Goal: Task Accomplishment & Management: Use online tool/utility

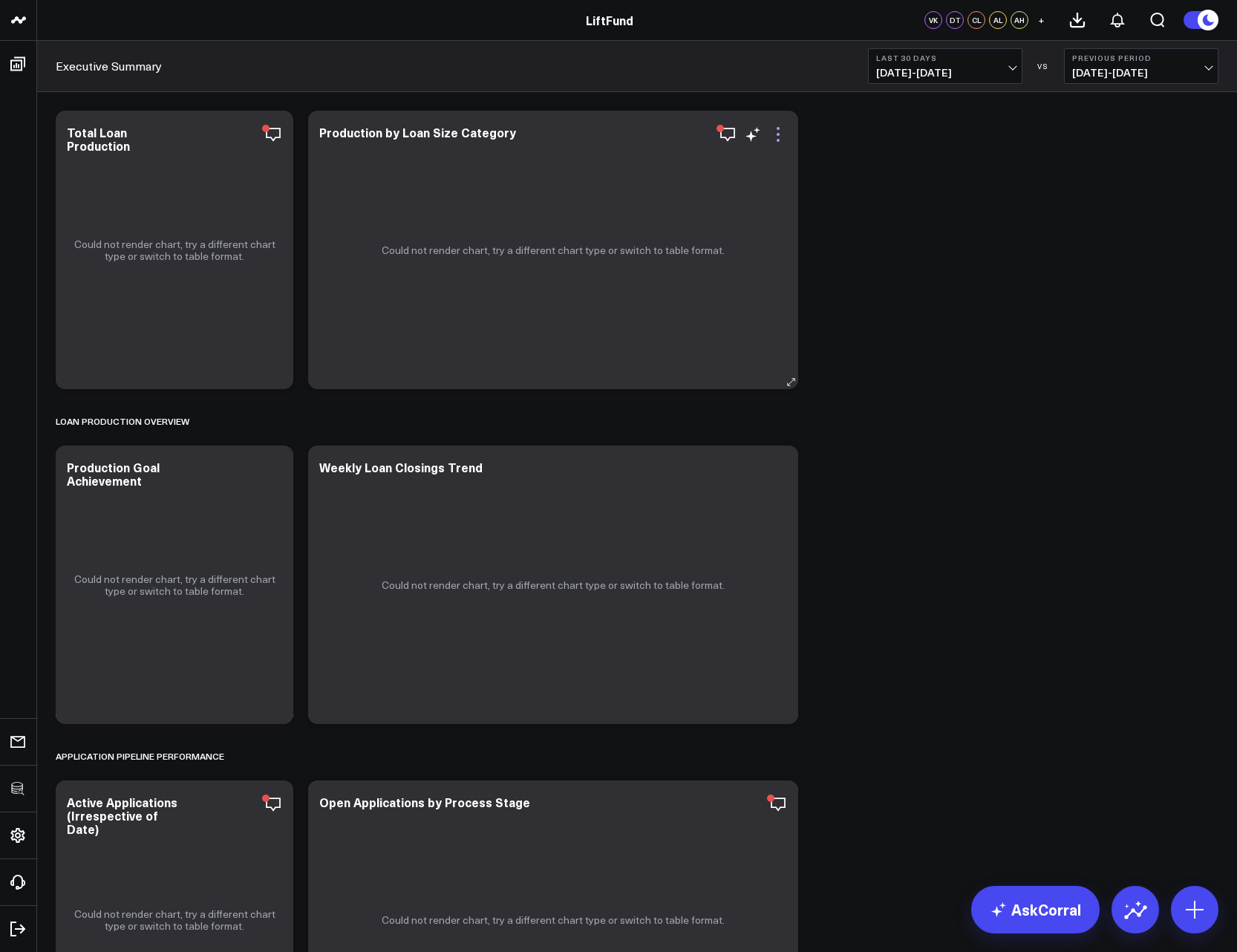
click at [774, 134] on icon at bounding box center [778, 135] width 18 height 18
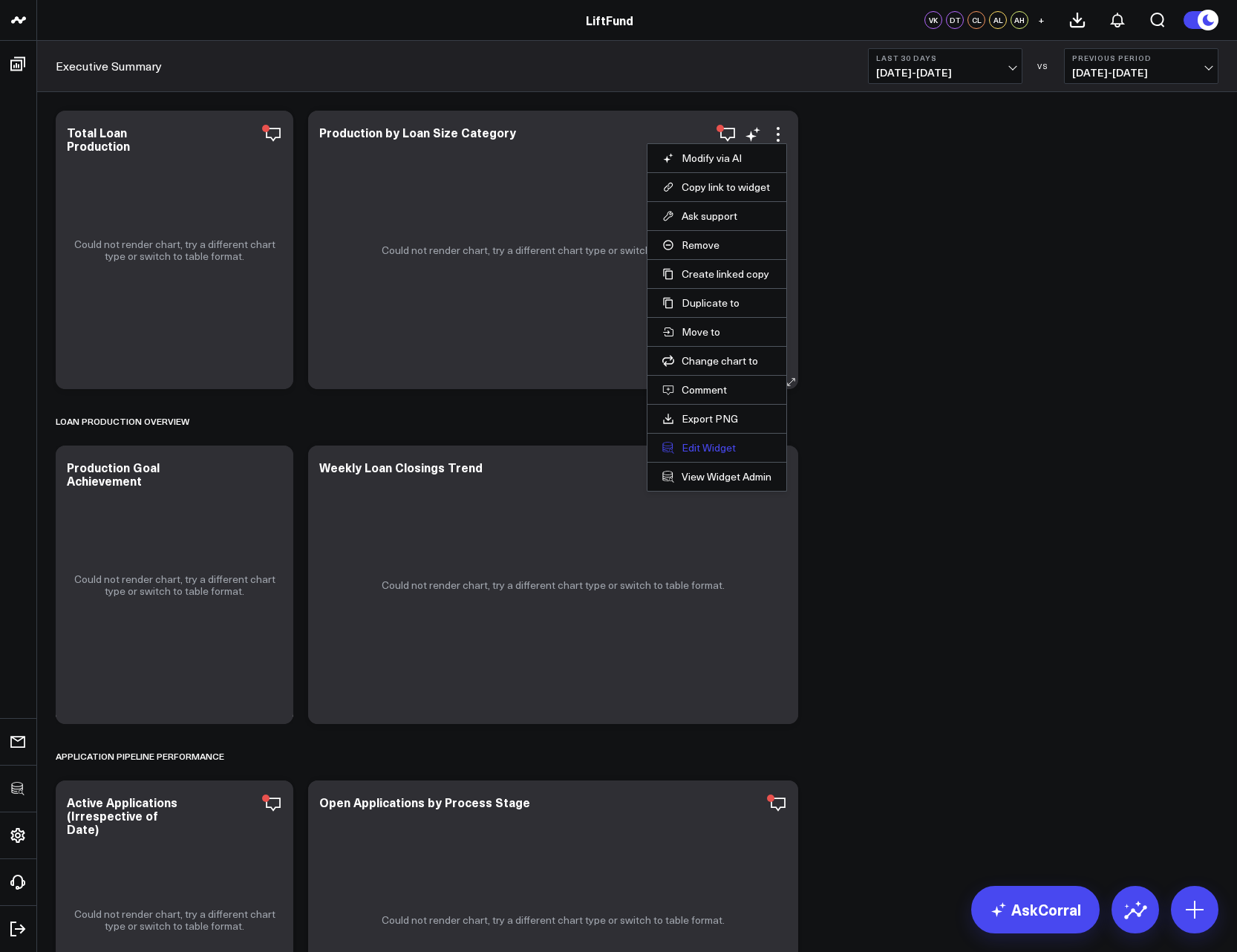
click at [703, 442] on button "Edit Widget" at bounding box center [717, 448] width 109 height 14
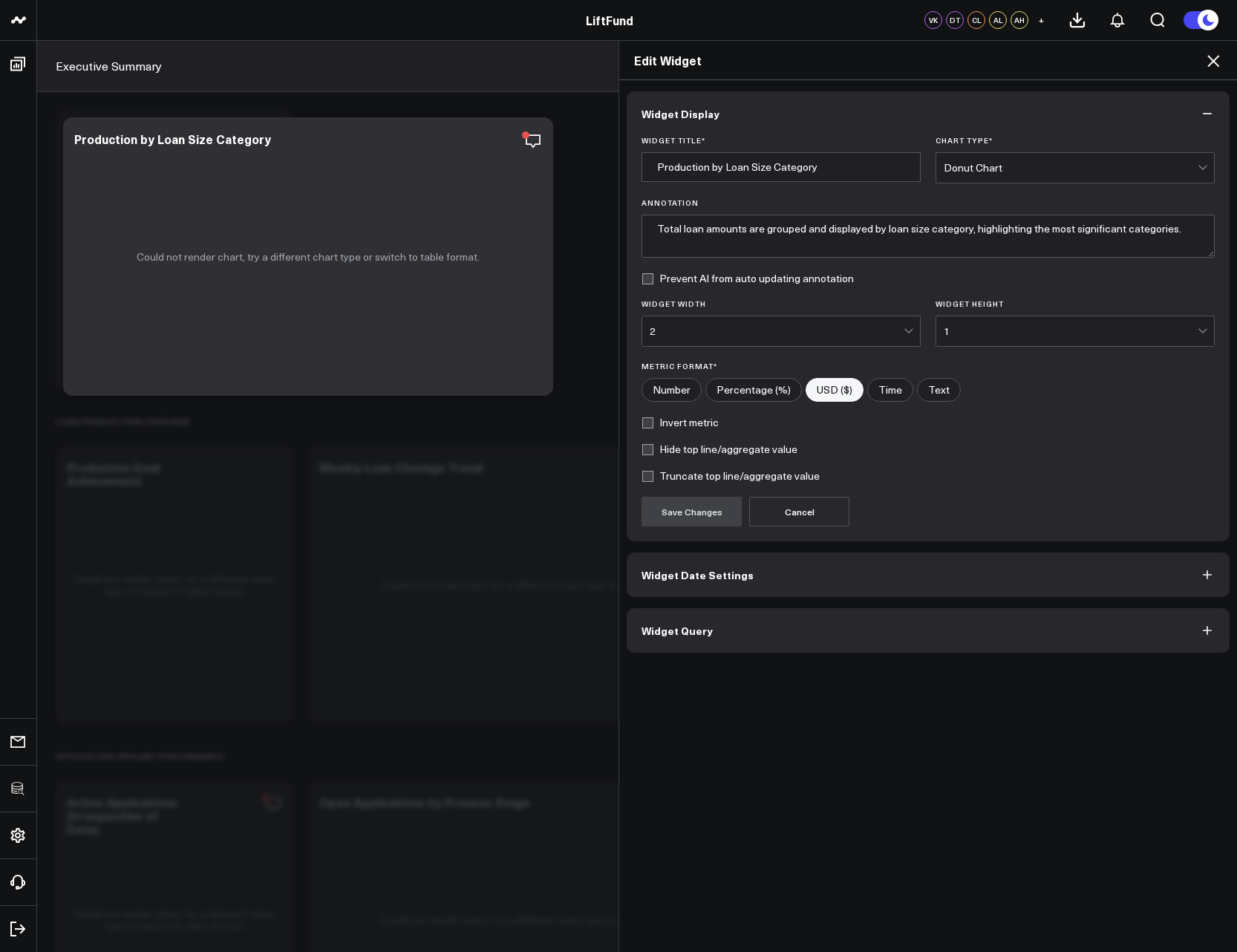
click at [725, 643] on button "Widget Query" at bounding box center [928, 631] width 603 height 45
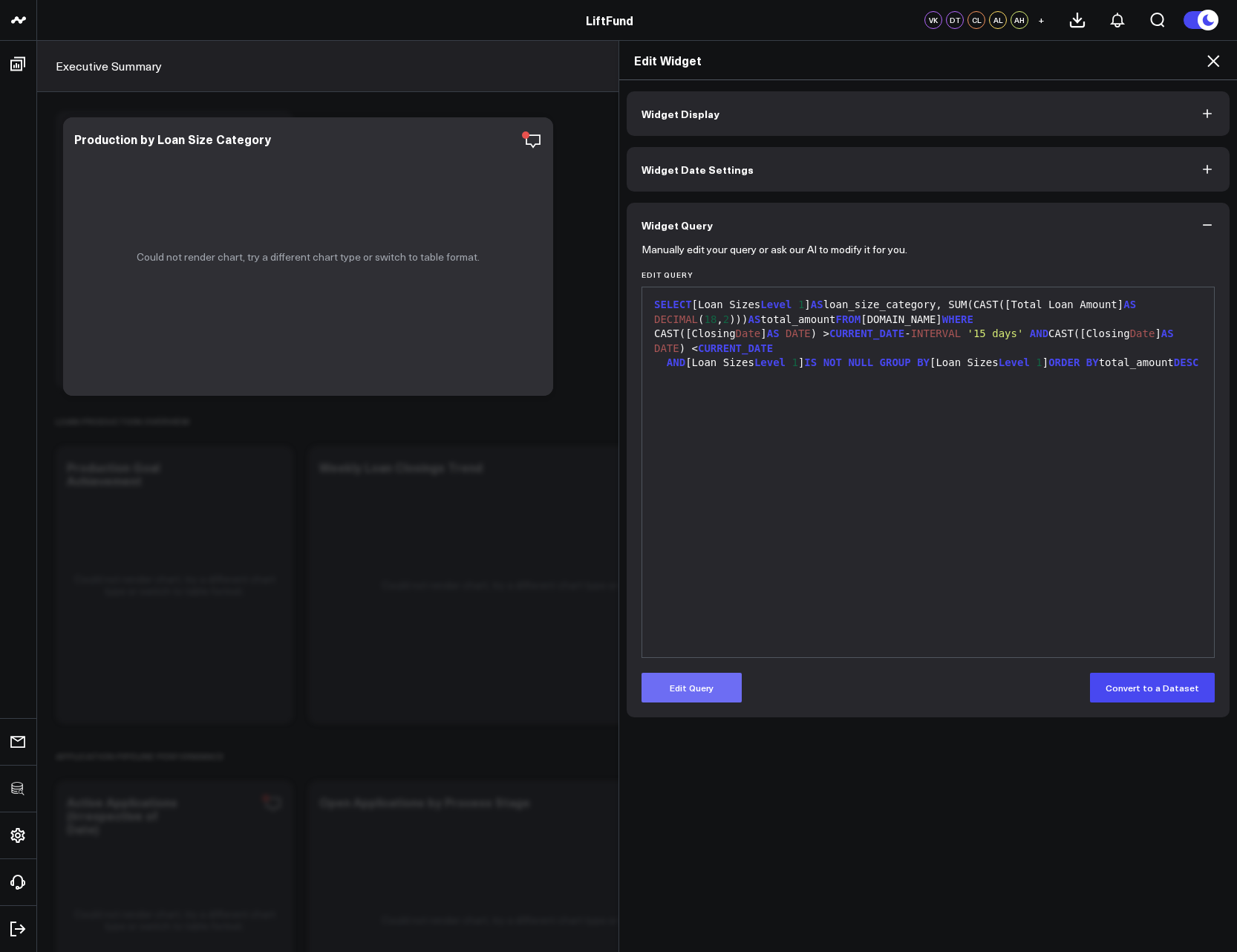
click at [707, 673] on button "Edit Query" at bounding box center [691, 687] width 101 height 29
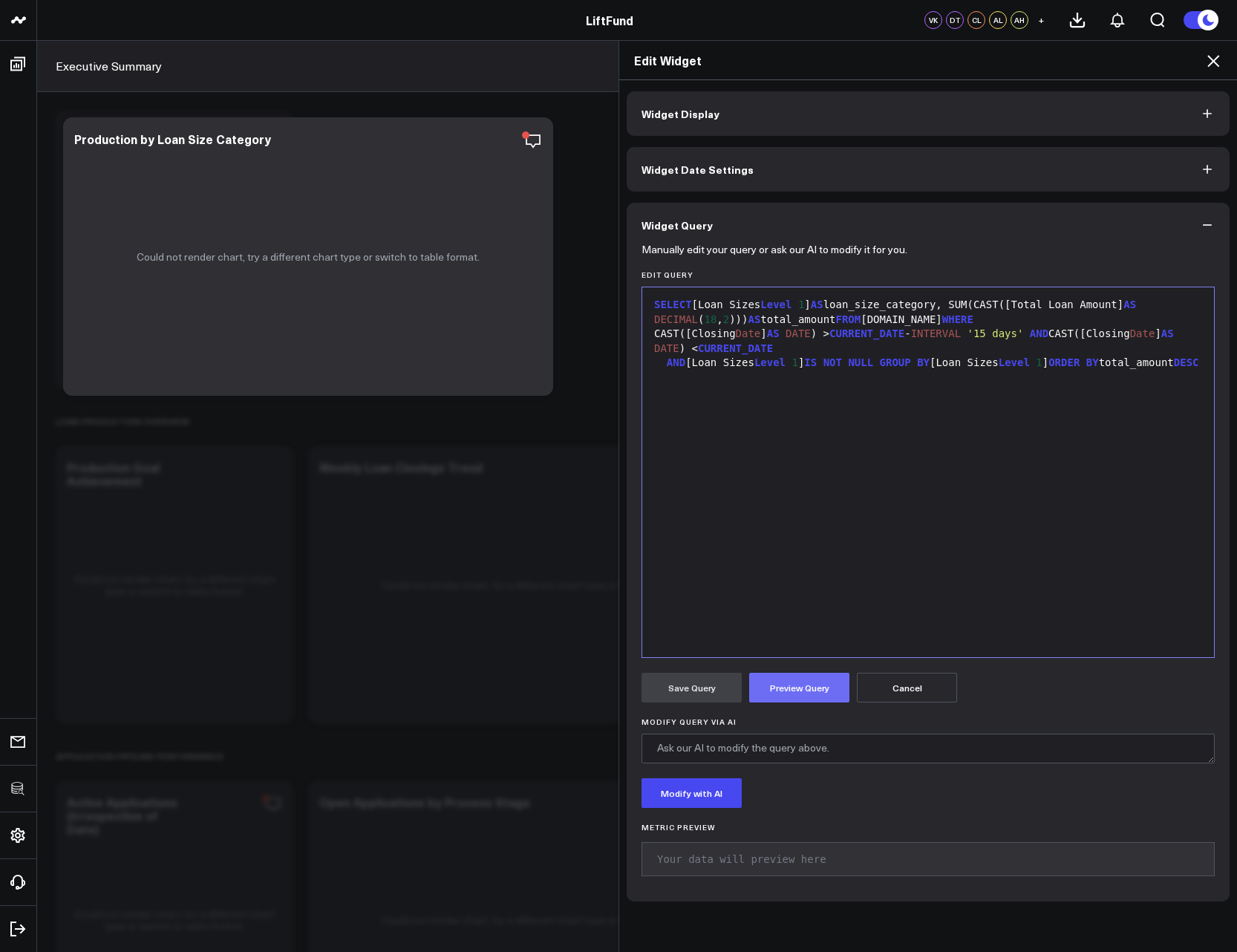
click at [799, 701] on form "Manually edit your query or ask our AI to modify it for you. Edit Query 9 1 2 3…" at bounding box center [928, 566] width 573 height 640
click at [822, 690] on button "Preview Query" at bounding box center [799, 687] width 101 height 29
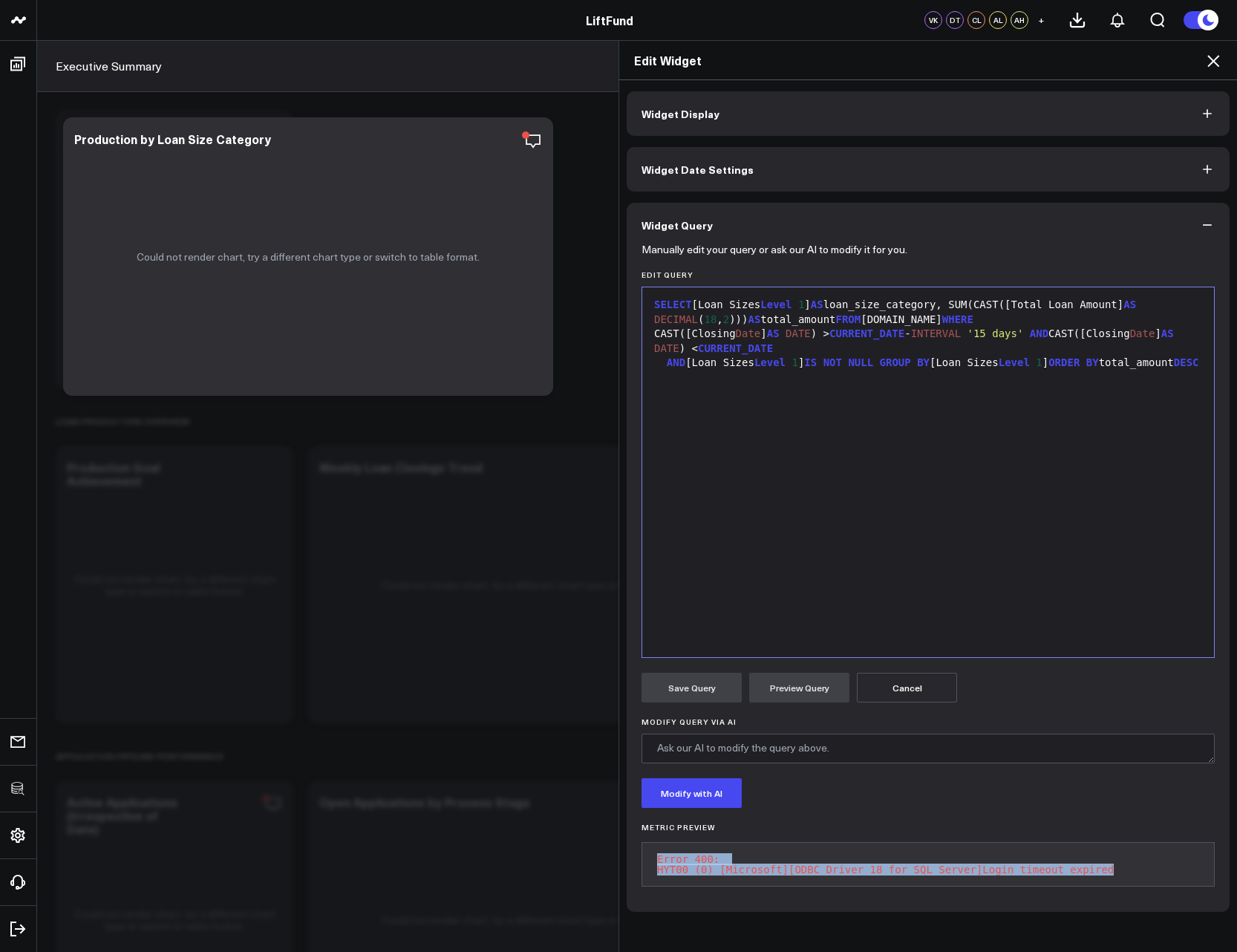
drag, startPoint x: 1122, startPoint y: 870, endPoint x: 654, endPoint y: 860, distance: 468.1
click at [654, 860] on pre "Error 400: HYT00 (0) [Microsoft][ODBC Driver 18 for SQL Server]Login timeout ex…" at bounding box center [928, 865] width 573 height 45
copy pre "Error 400: HYT00 (0) [Microsoft][ODBC Driver 18 for SQL Server]Login timeout ex…"
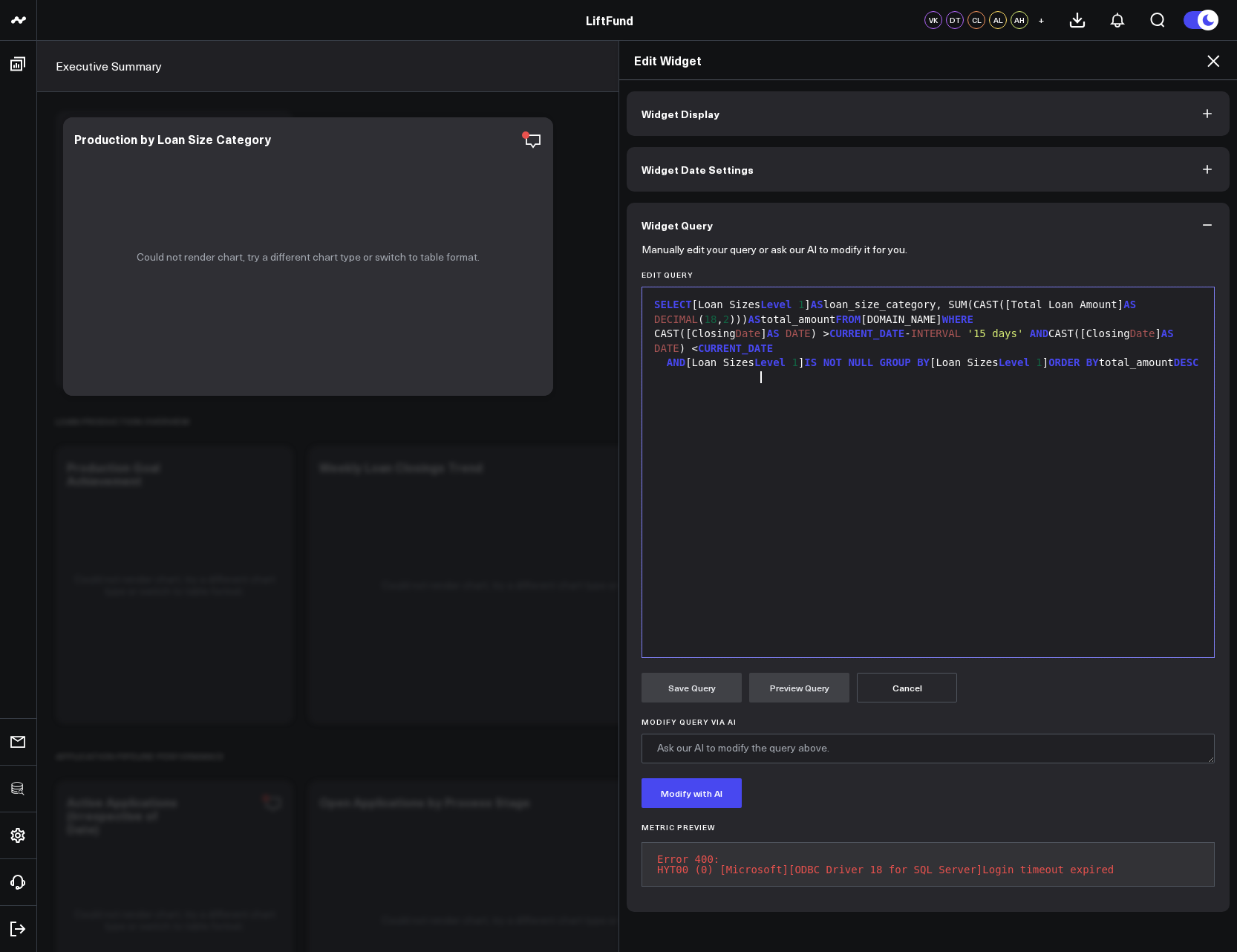
click at [793, 566] on div "SELECT [Loan Sizes Level 1 ] AS loan_size_category, SUM(CAST([Total Loan Amount…" at bounding box center [928, 473] width 557 height 355
click at [783, 689] on button "Preview Query" at bounding box center [799, 687] width 101 height 29
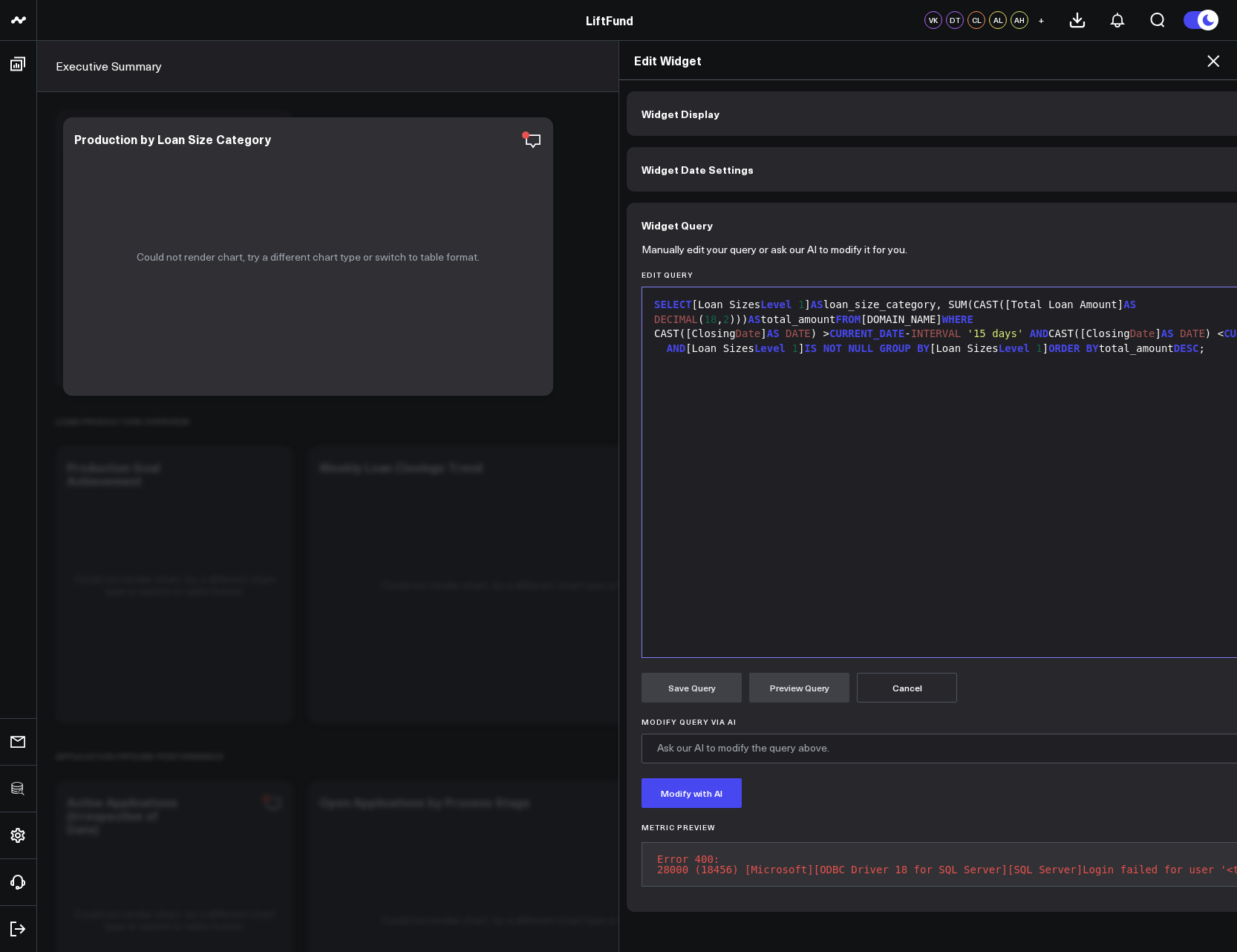
click at [895, 867] on pre "Error 400: 28000 (18456) [Microsoft][ODBC Driver 18 for SQL Server][SQL Server]…" at bounding box center [1036, 865] width 789 height 45
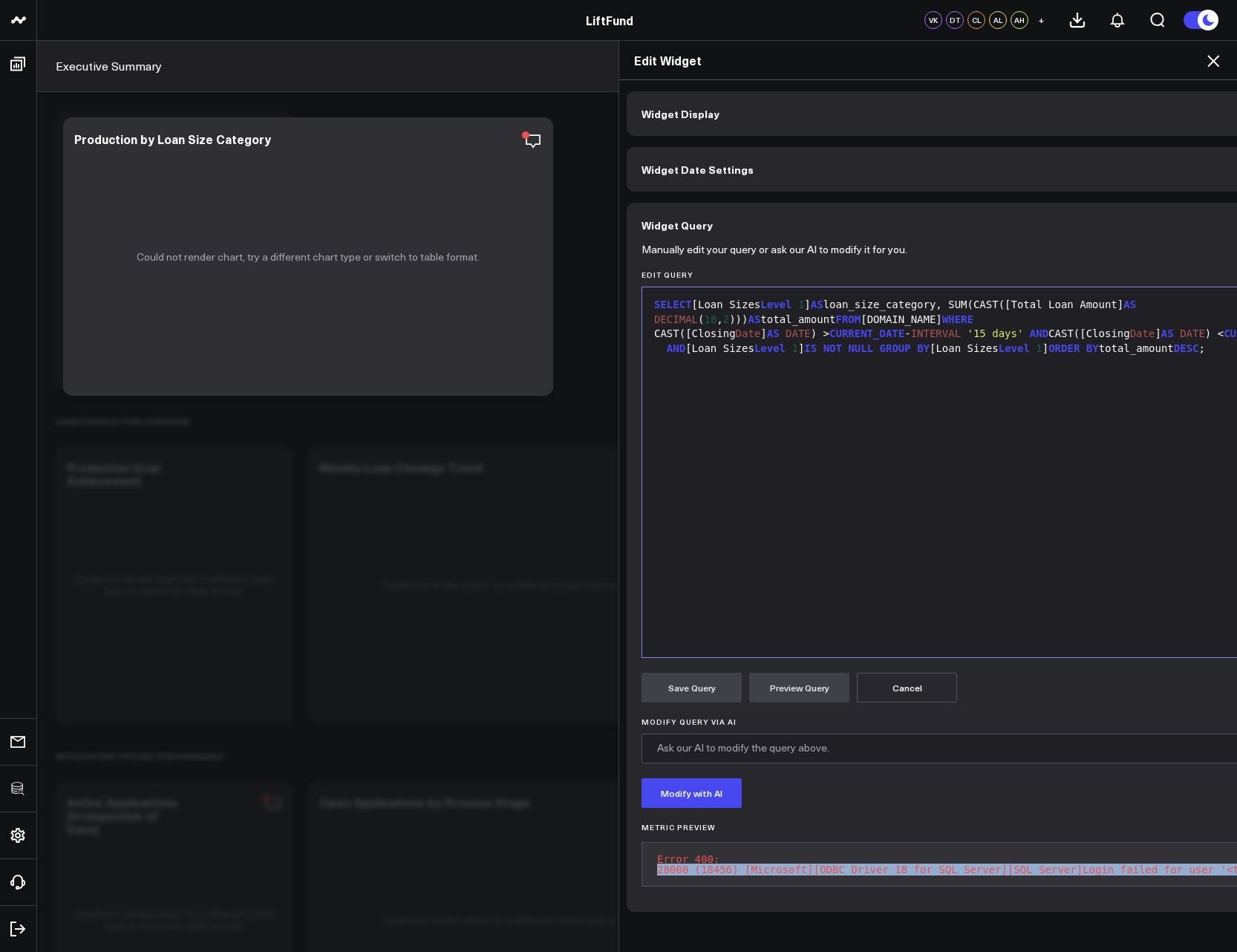
click at [895, 867] on pre "Error 400: 28000 (18456) [Microsoft][ODBC Driver 18 for SQL Server][SQL Server]…" at bounding box center [1036, 865] width 789 height 45
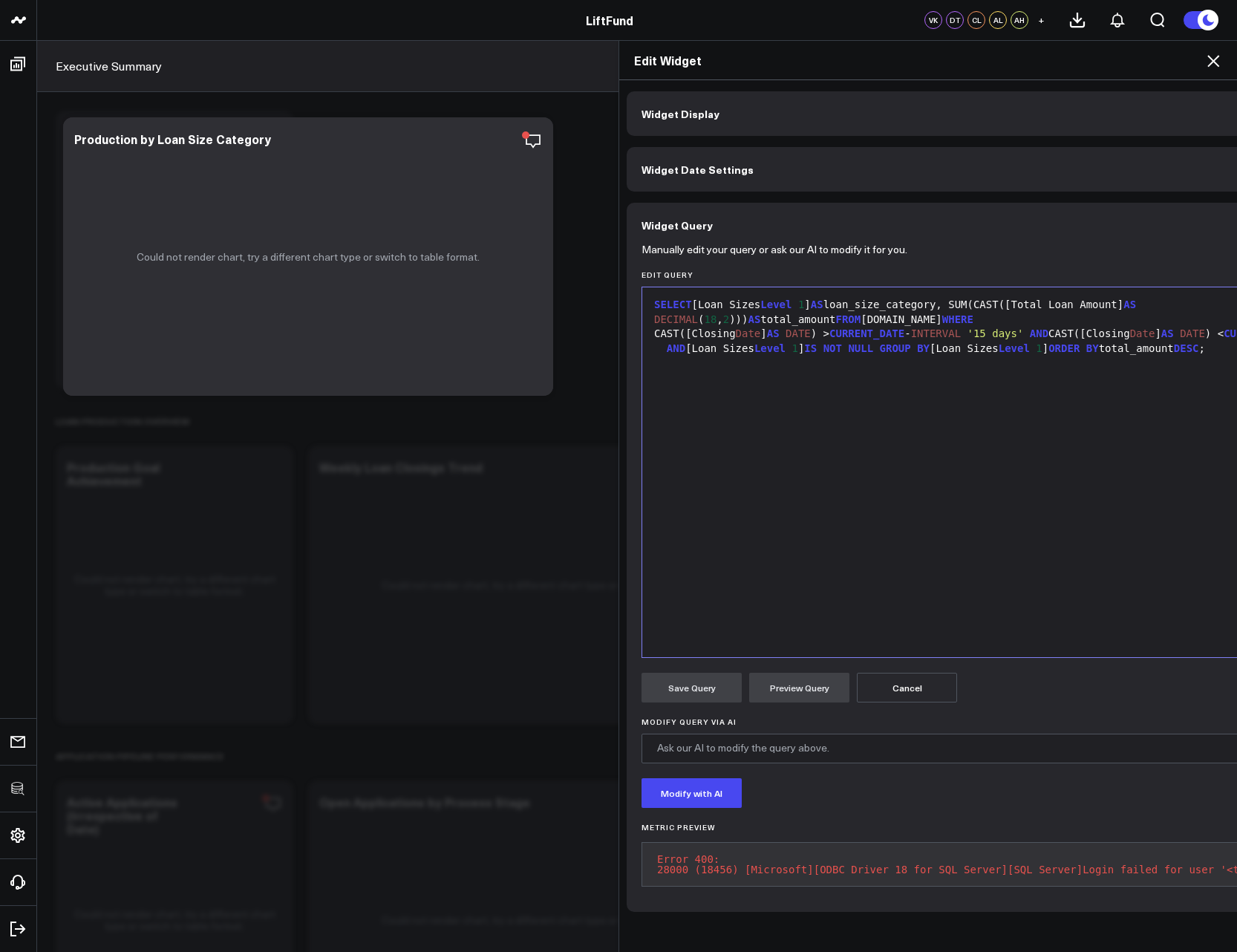
click at [655, 857] on pre "Error 400: 28000 (18456) [Microsoft][ODBC Driver 18 for SQL Server][SQL Server]…" at bounding box center [1036, 865] width 789 height 45
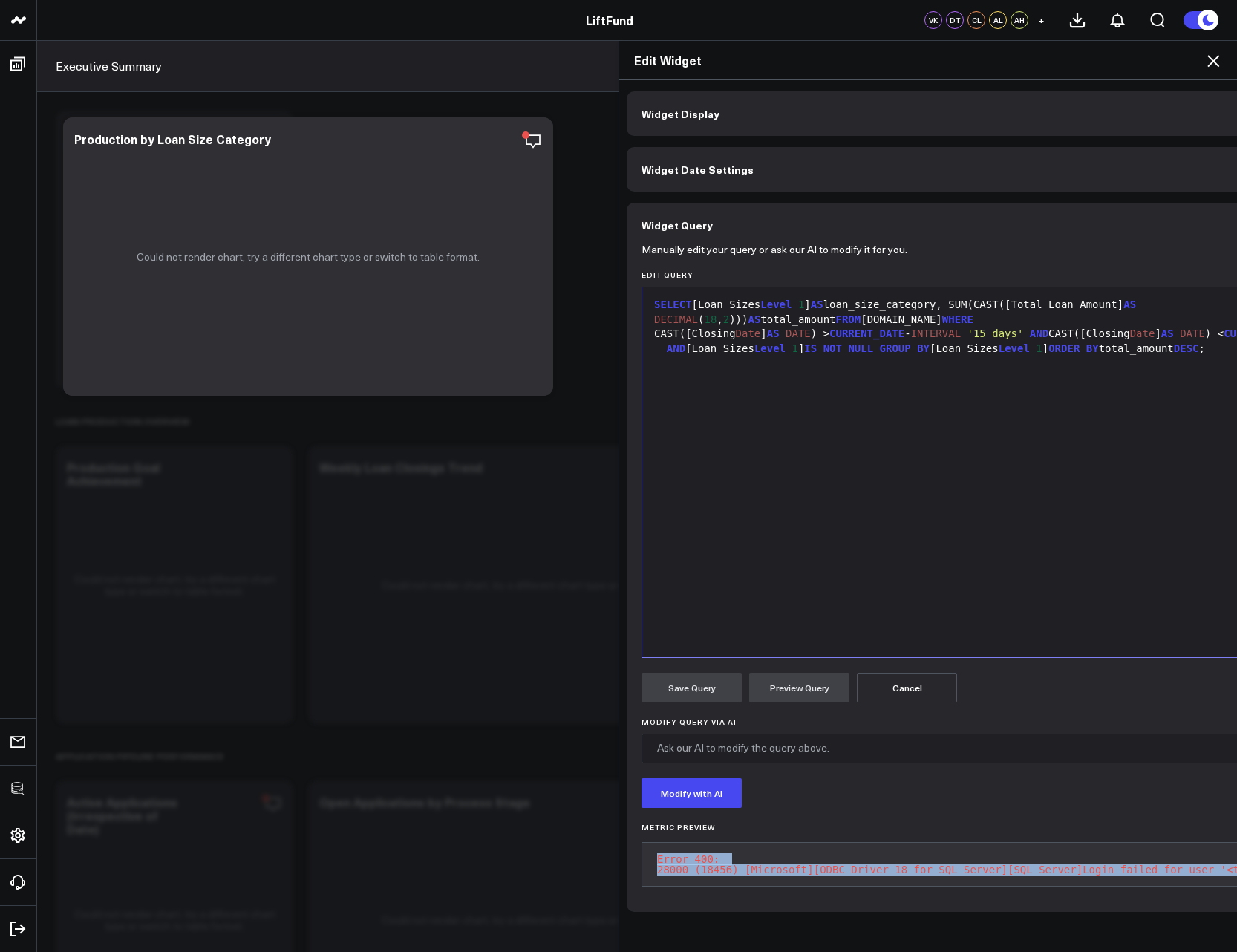
drag, startPoint x: 652, startPoint y: 859, endPoint x: 851, endPoint y: 894, distance: 202.1
click at [851, 894] on div "Metric Preview Error 400: 28000 (18456) [Microsoft][ODBC Driver 18 for SQL Serv…" at bounding box center [1036, 860] width 789 height 74
copy pre "Error 400: 28000 (18456) [Microsoft][ODBC Driver 18 for SQL Server][SQL Server]…"
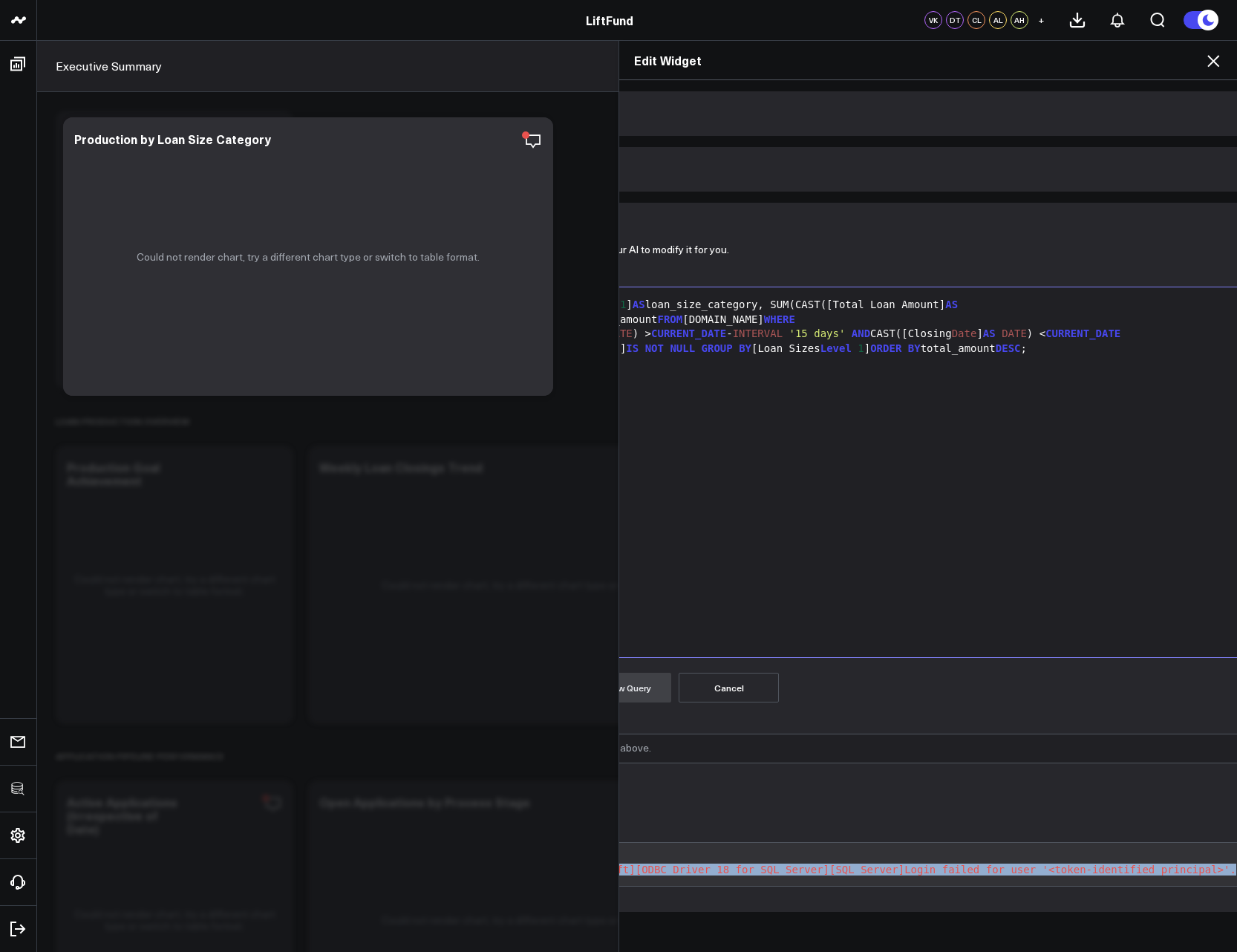
scroll to position [0, 202]
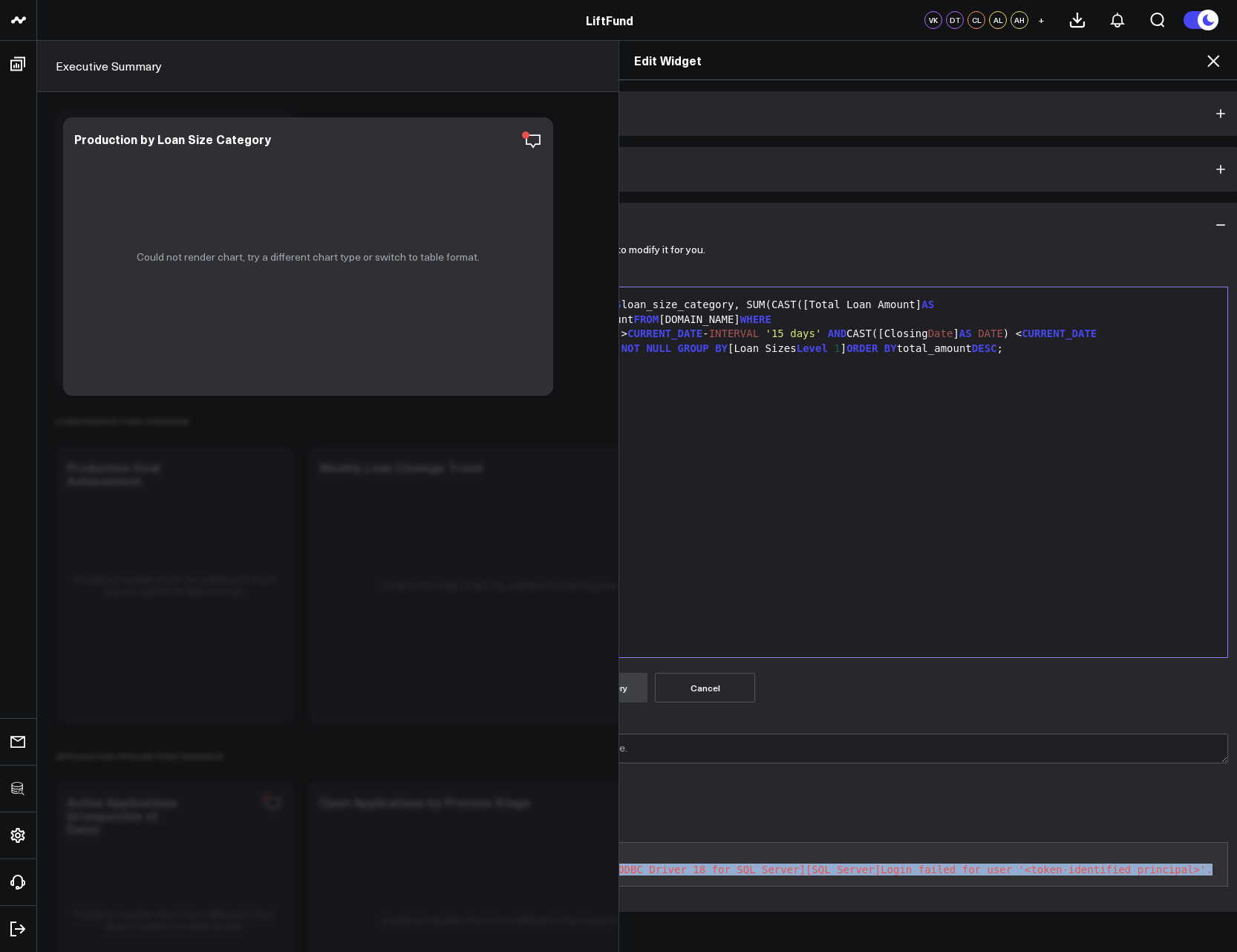
click at [900, 872] on pre "Error 400: 28000 (18456) [Microsoft][ODBC Driver 18 for SQL Server][SQL Server]…" at bounding box center [834, 865] width 789 height 45
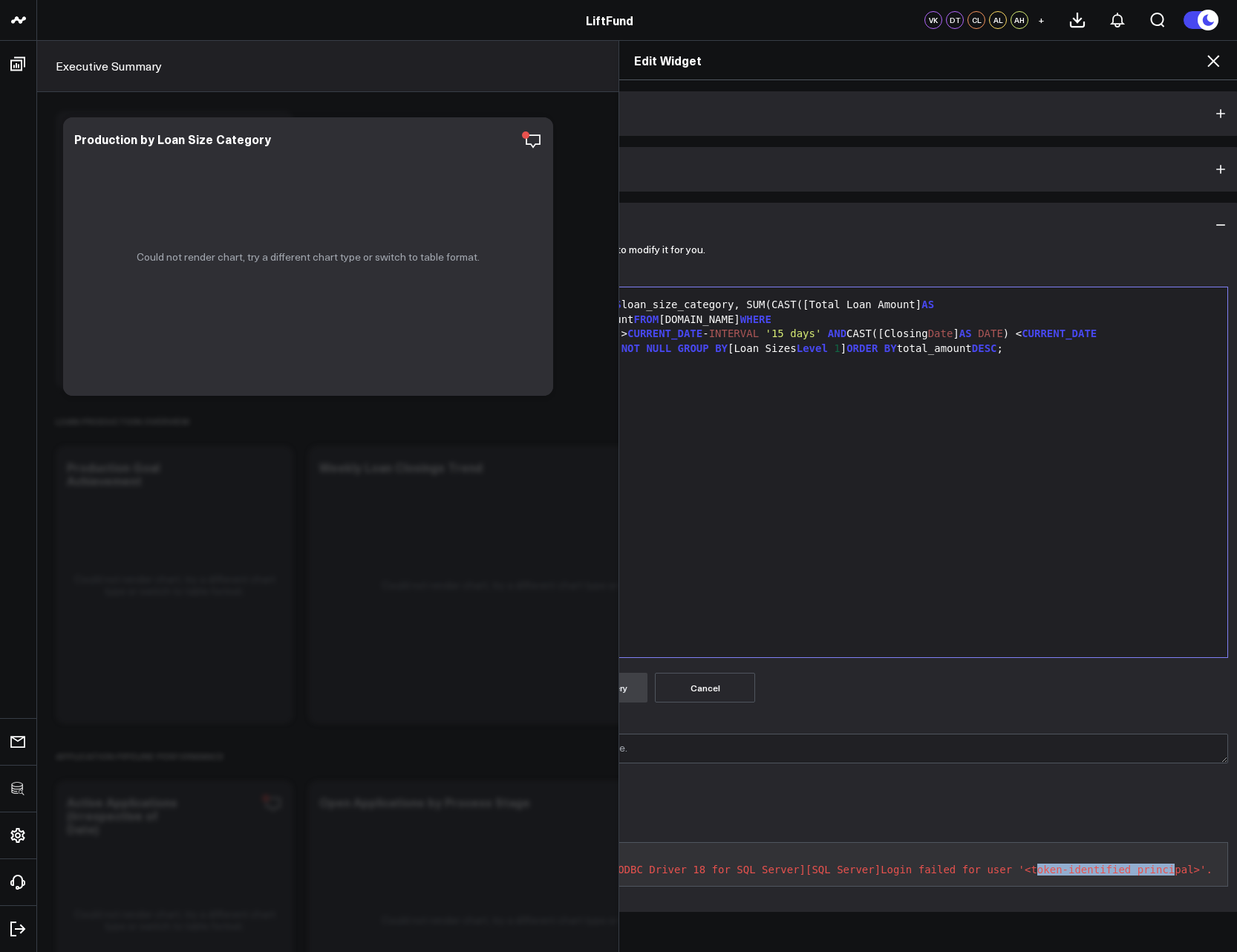
drag, startPoint x: 1029, startPoint y: 870, endPoint x: 1172, endPoint y: 868, distance: 143.0
click at [1172, 868] on pre "Error 400: 28000 (18456) [Microsoft][ODBC Driver 18 for SQL Server][SQL Server]…" at bounding box center [834, 865] width 789 height 45
click at [964, 547] on div "SELECT [Loan Sizes Level 1 ] AS loan_size_category, SUM(CAST([Total Loan Amount…" at bounding box center [834, 473] width 772 height 355
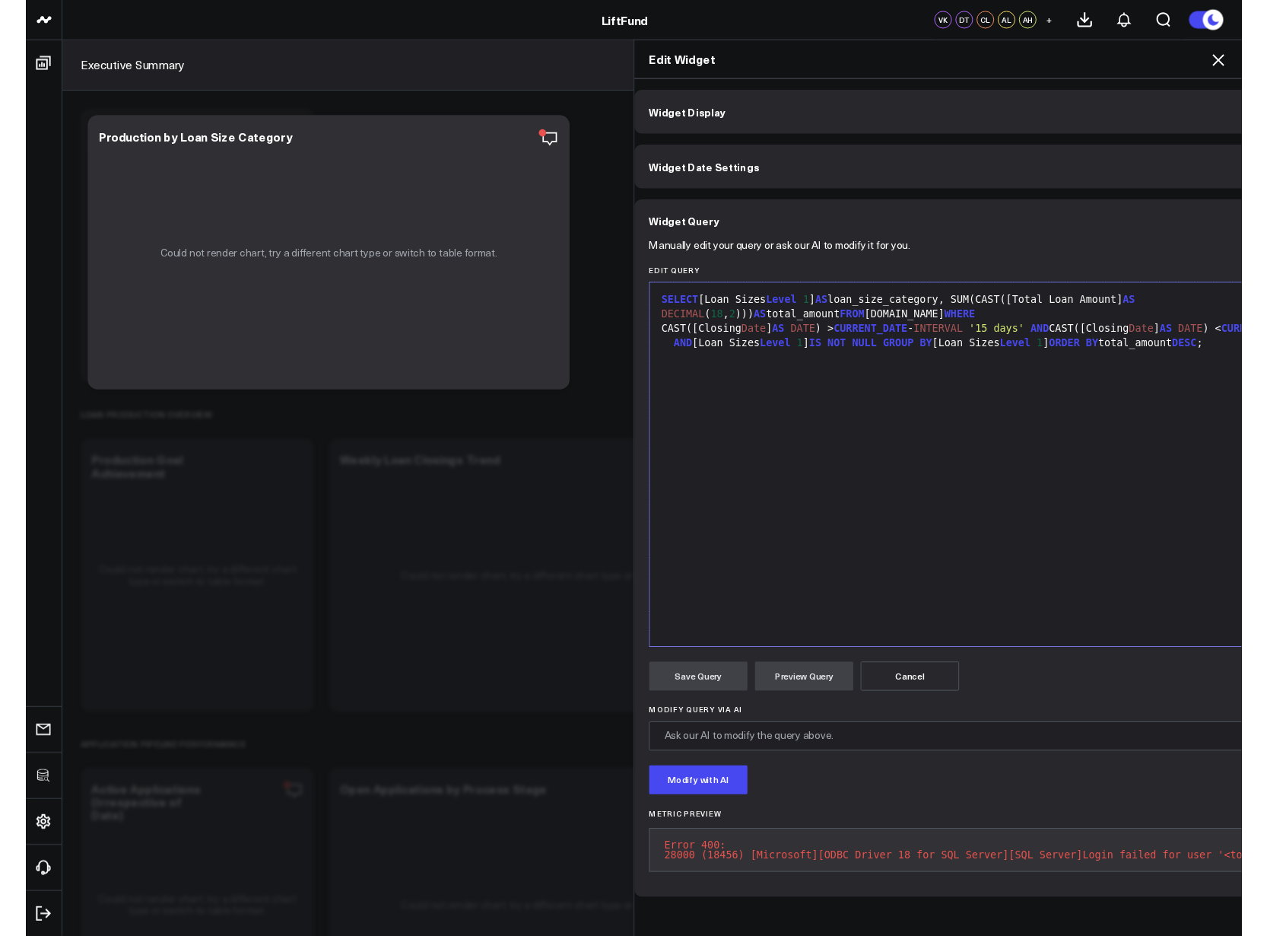
scroll to position [0, 0]
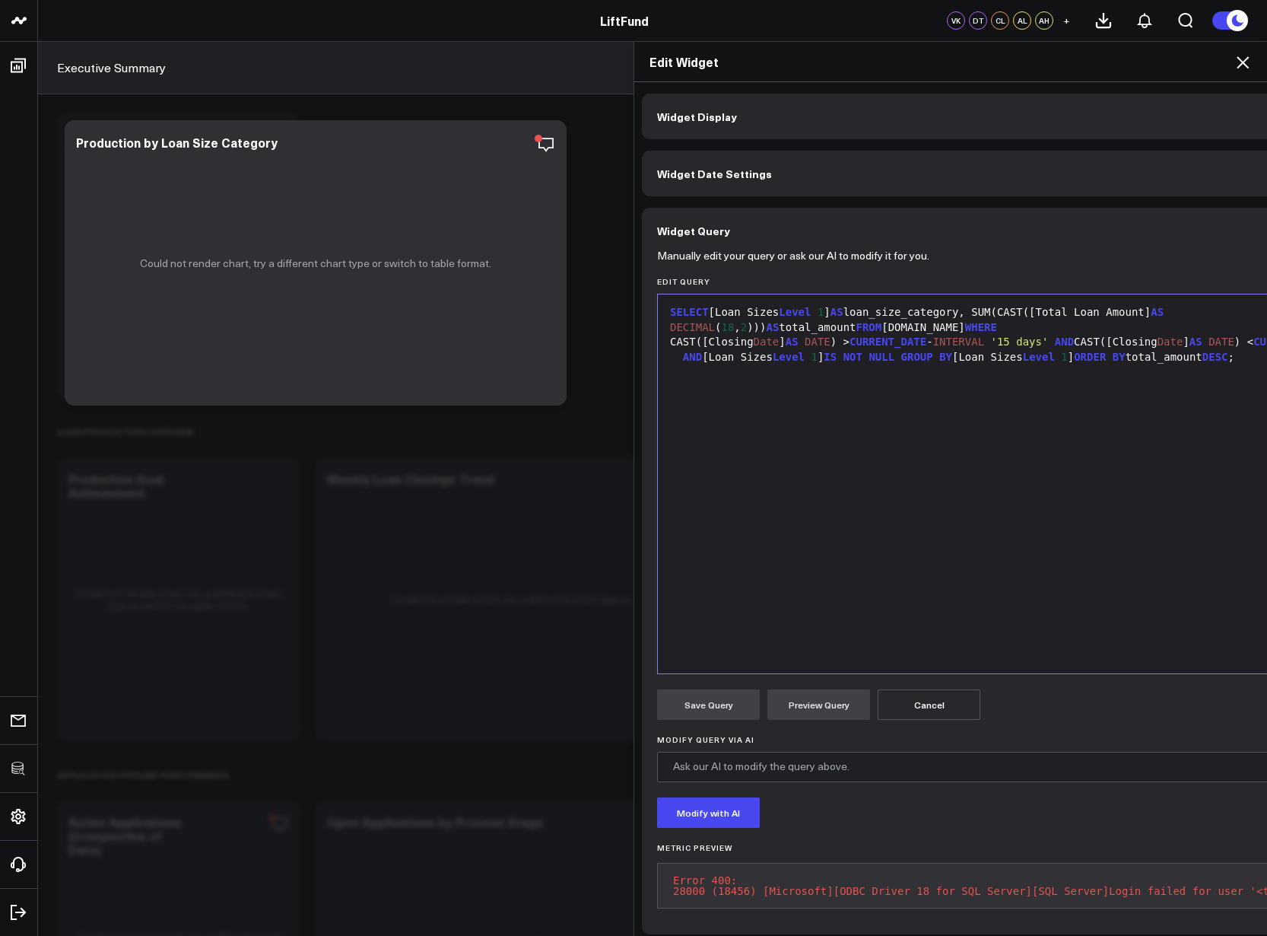
click at [762, 499] on div "SELECT [Loan Sizes Level 1 ] AS loan_size_category, SUM(CAST([Total Loan Amount…" at bounding box center [1061, 484] width 791 height 364
click at [809, 625] on div "SELECT [Loan Sizes Level 1 ] AS loan_size_category, SUM(CAST([Total Loan Amount…" at bounding box center [1061, 484] width 791 height 364
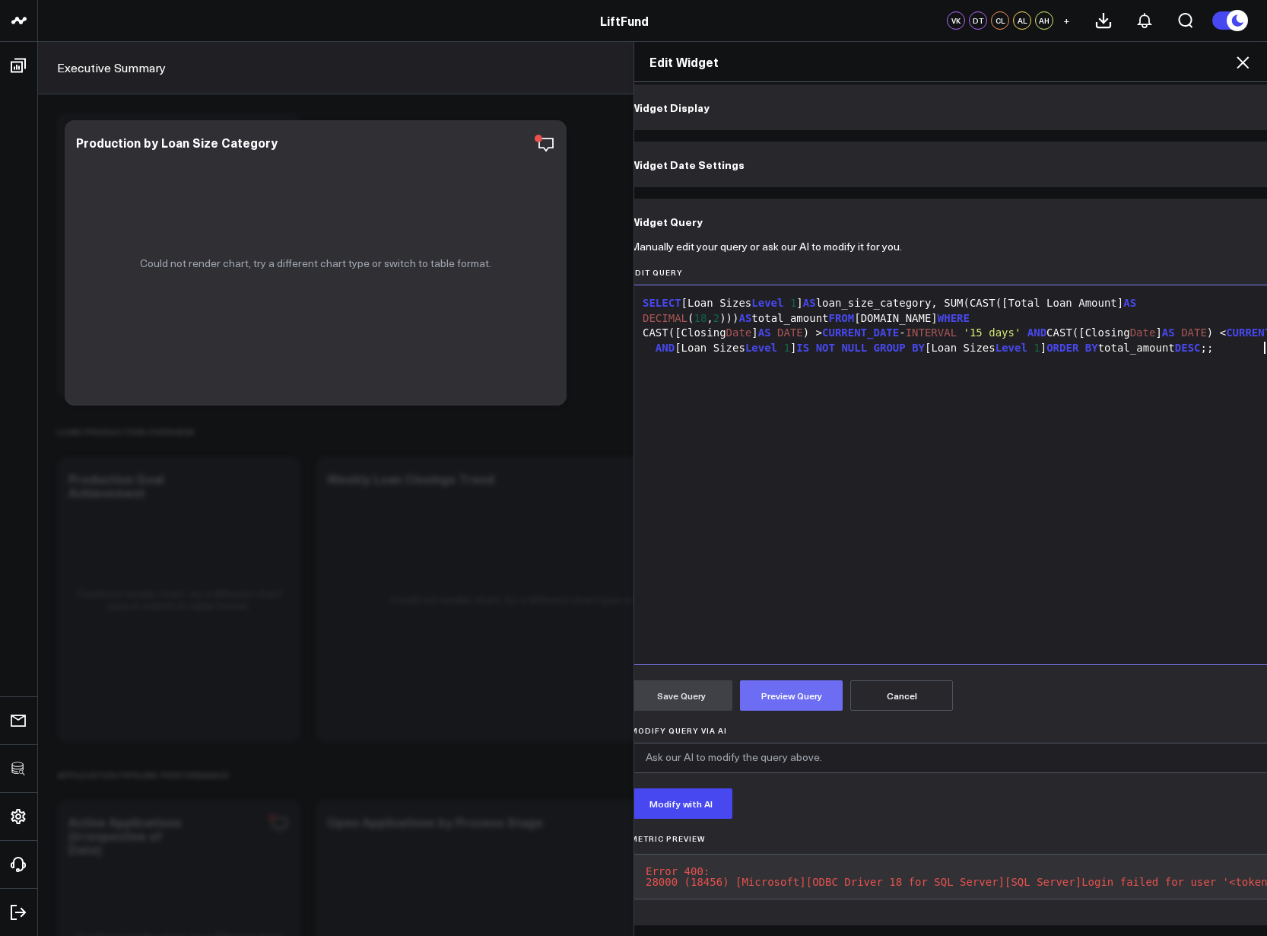
click at [784, 687] on button "Preview Query" at bounding box center [791, 695] width 103 height 30
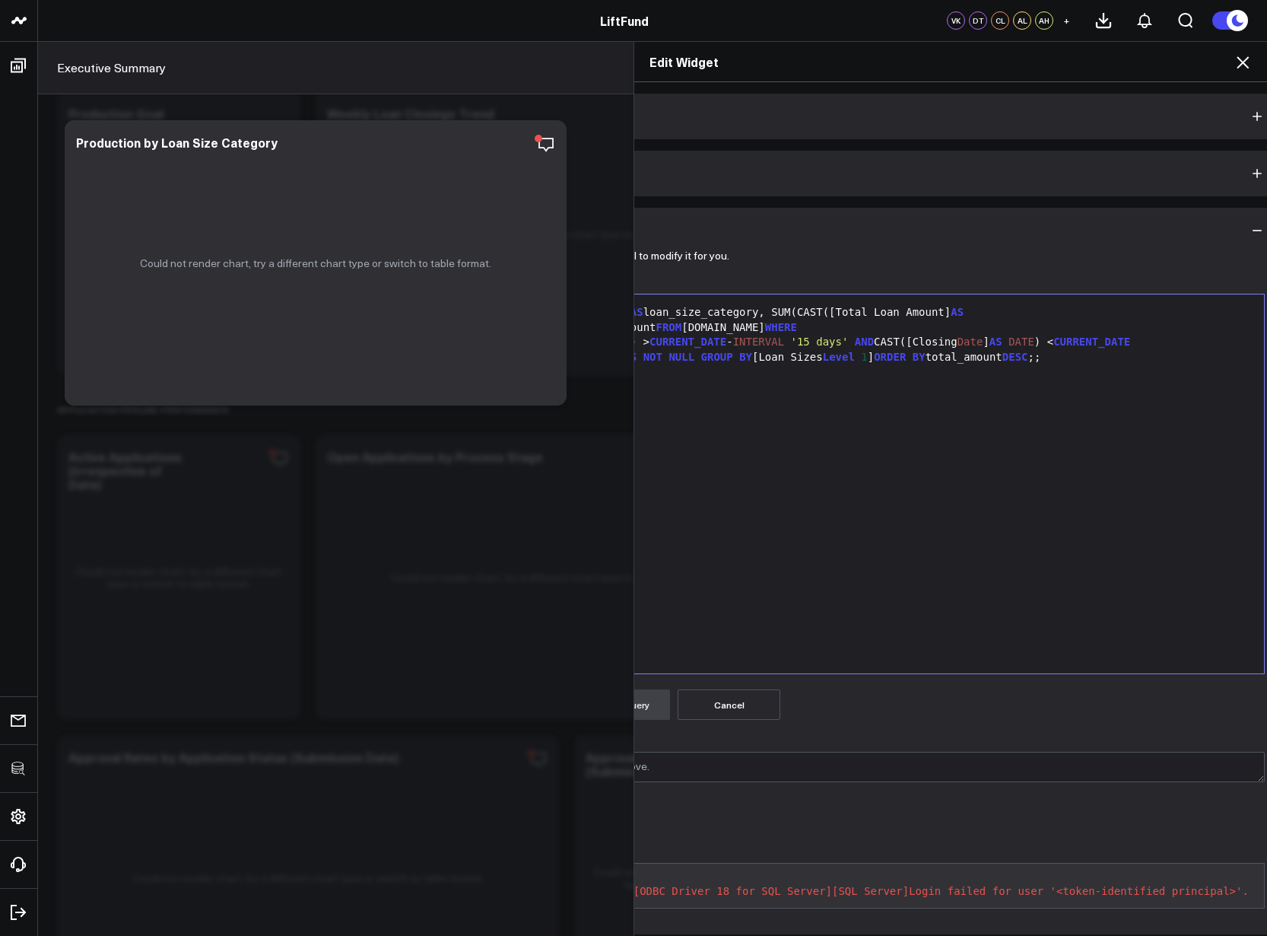
scroll to position [0, 214]
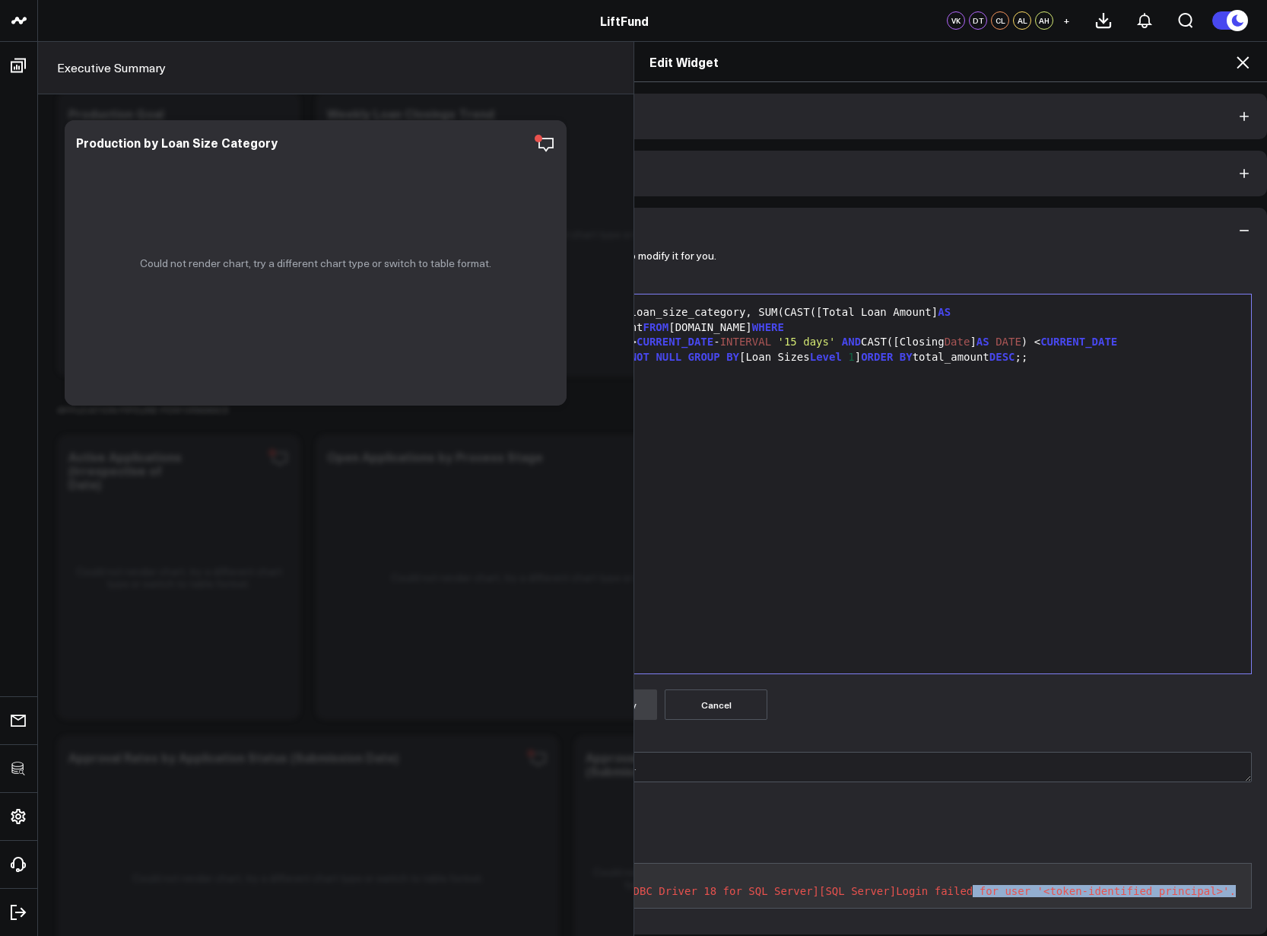
drag, startPoint x: 966, startPoint y: 891, endPoint x: 1231, endPoint y: 892, distance: 264.7
click at [1231, 892] on pre "Error 400: 28000 (18456) [Microsoft][ODBC Driver 18 for SQL Server][SQL Server]…" at bounding box center [848, 886] width 808 height 46
click at [869, 420] on div "SELECT [Loan Sizes Level 1 ] AS loan_size_category, SUM(CAST([Total Loan Amount…" at bounding box center [854, 484] width 791 height 364
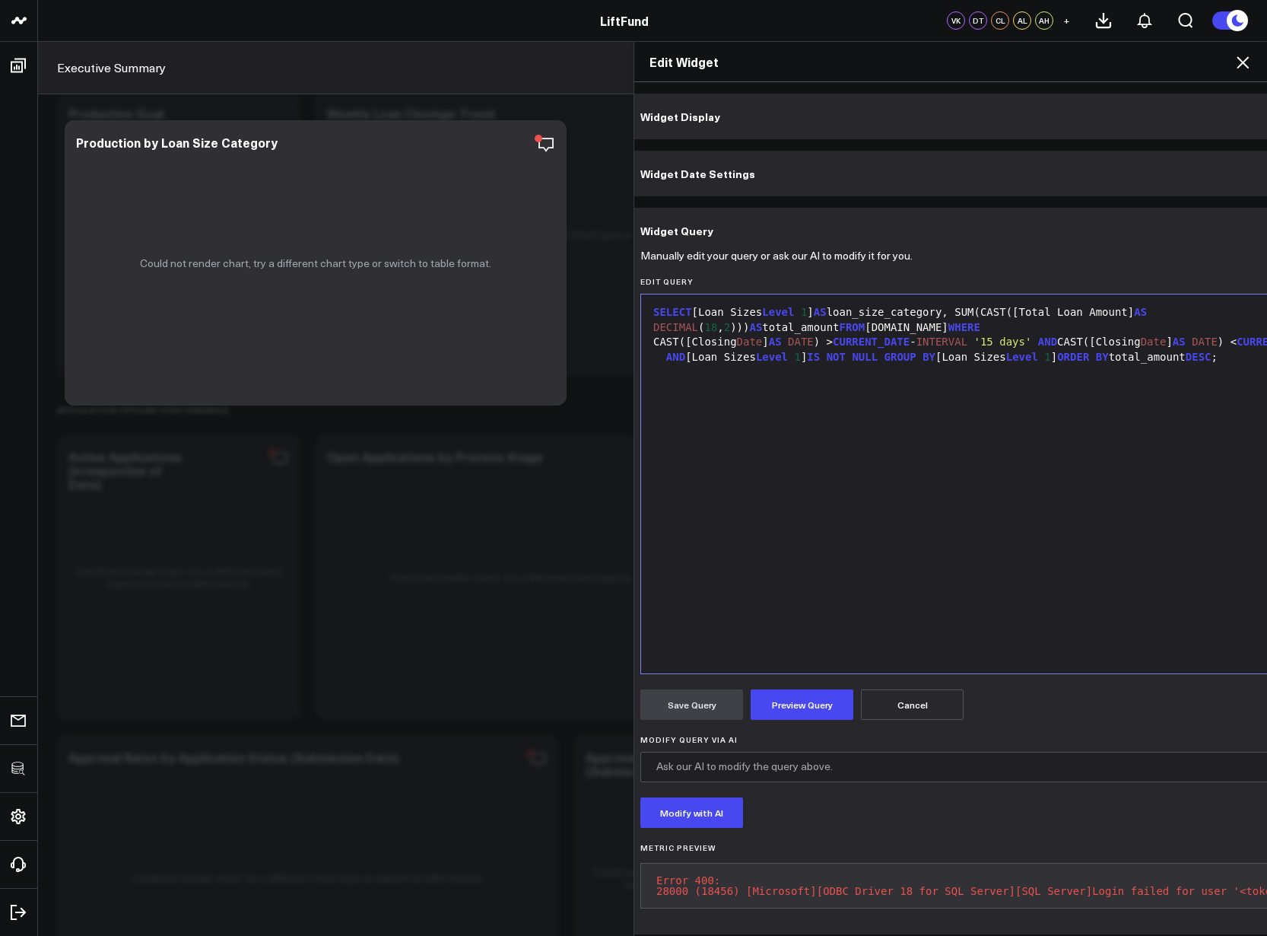
scroll to position [0, 0]
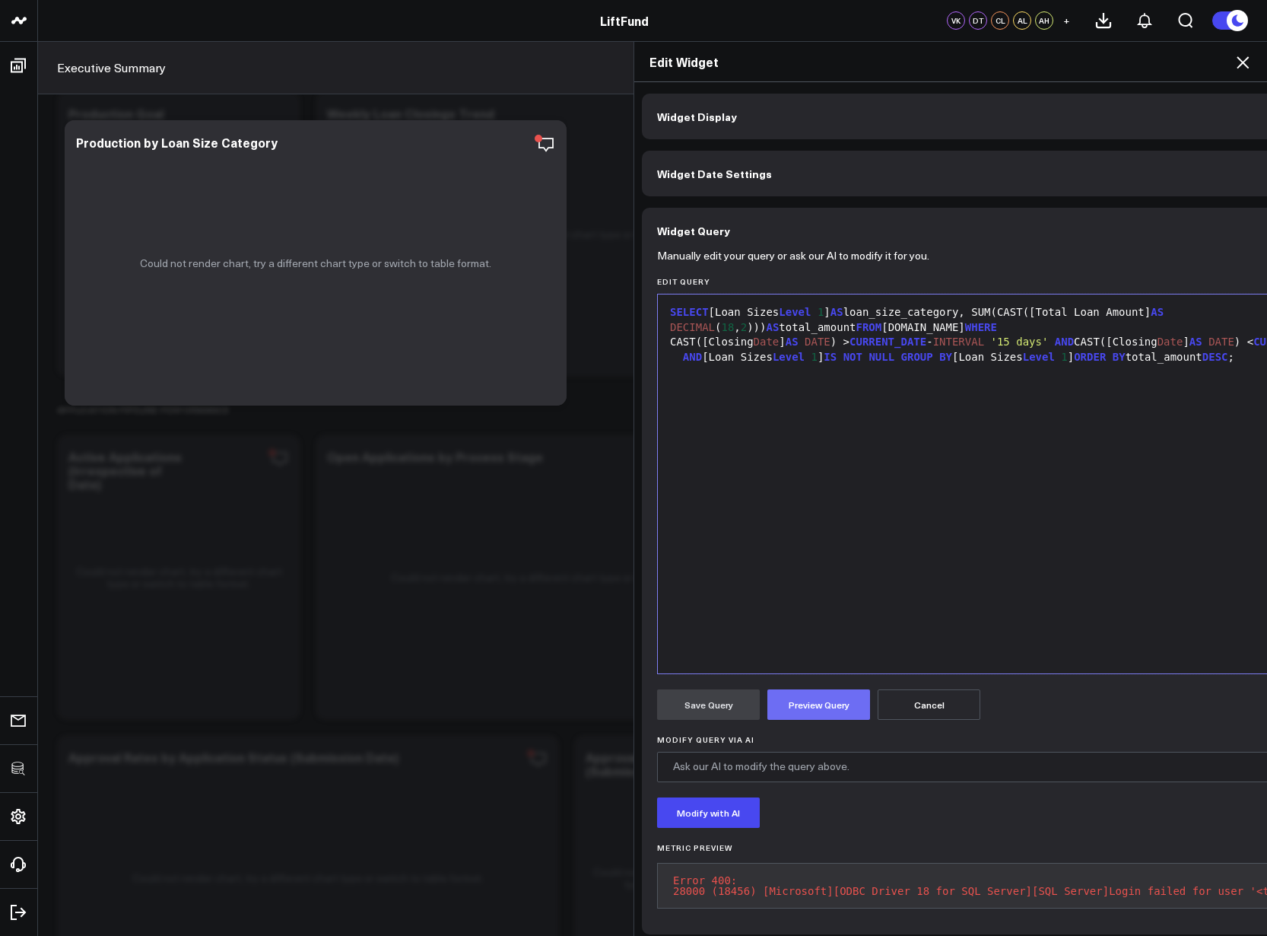
click at [841, 709] on button "Preview Query" at bounding box center [818, 704] width 103 height 30
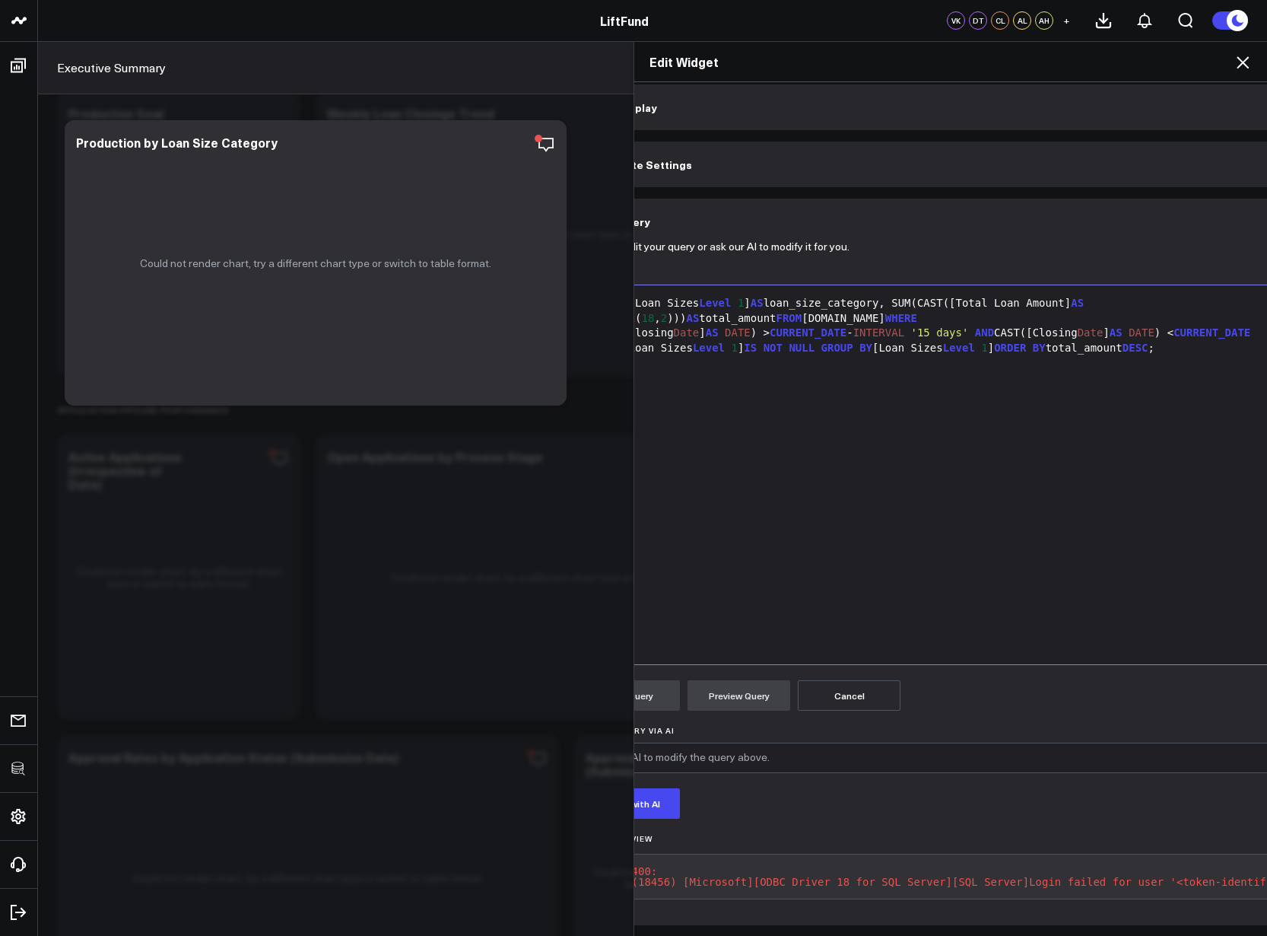
scroll to position [17, 0]
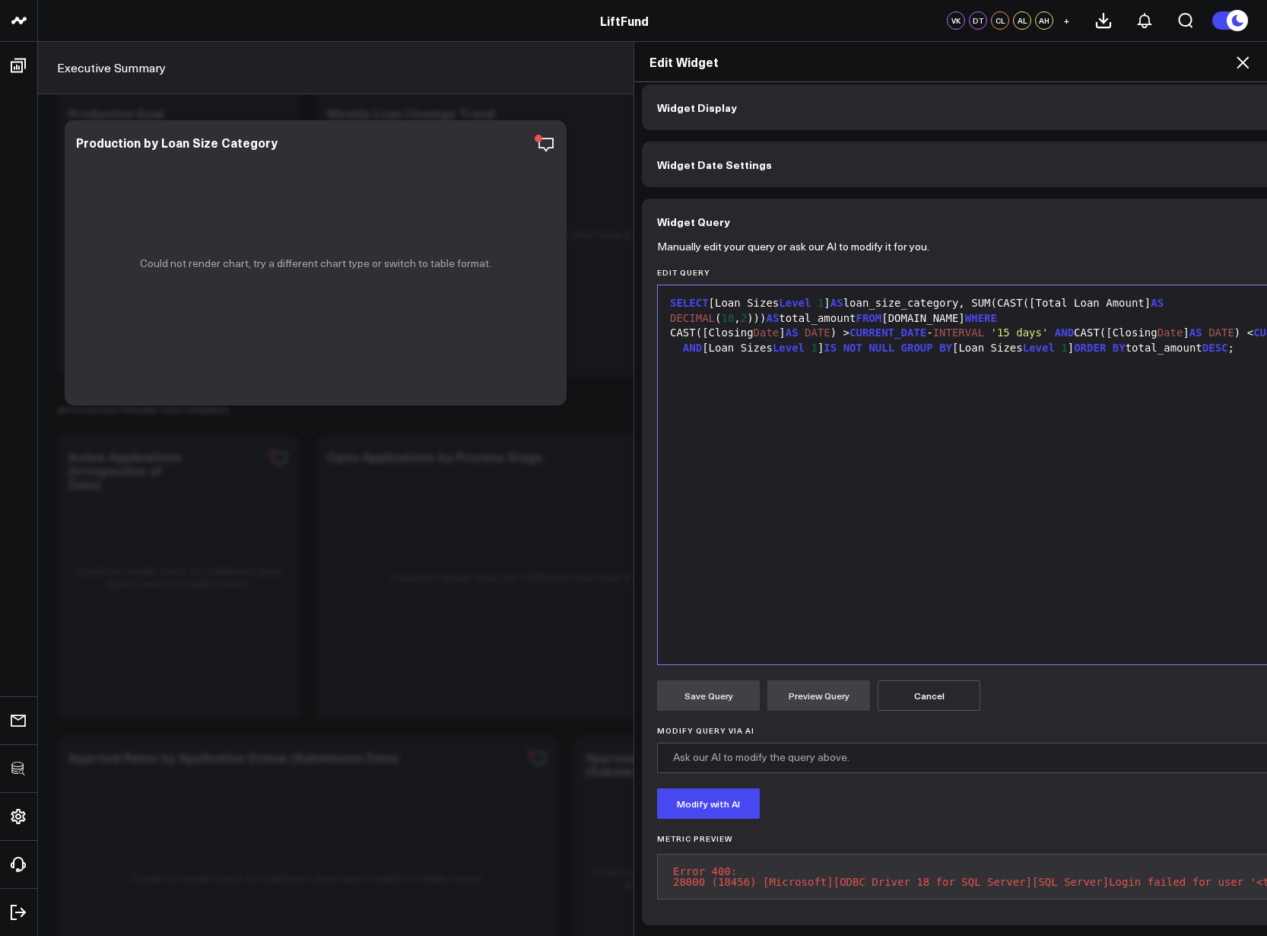
click at [805, 627] on div "SELECT [Loan Sizes Level 1 ] AS loan_size_category, SUM(CAST([Total Loan Amount…" at bounding box center [1061, 475] width 791 height 364
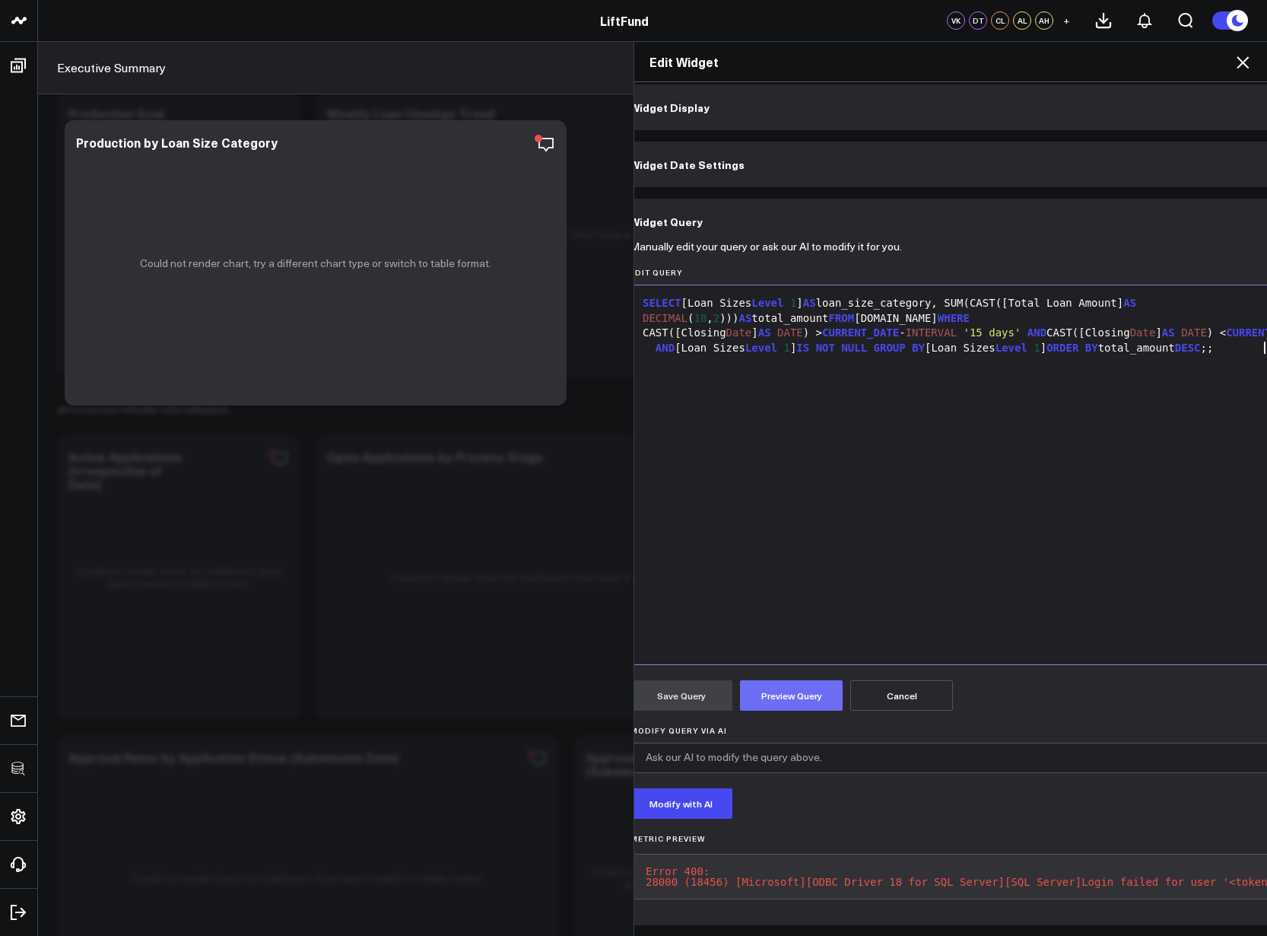
click at [763, 697] on button "Preview Query" at bounding box center [791, 695] width 103 height 30
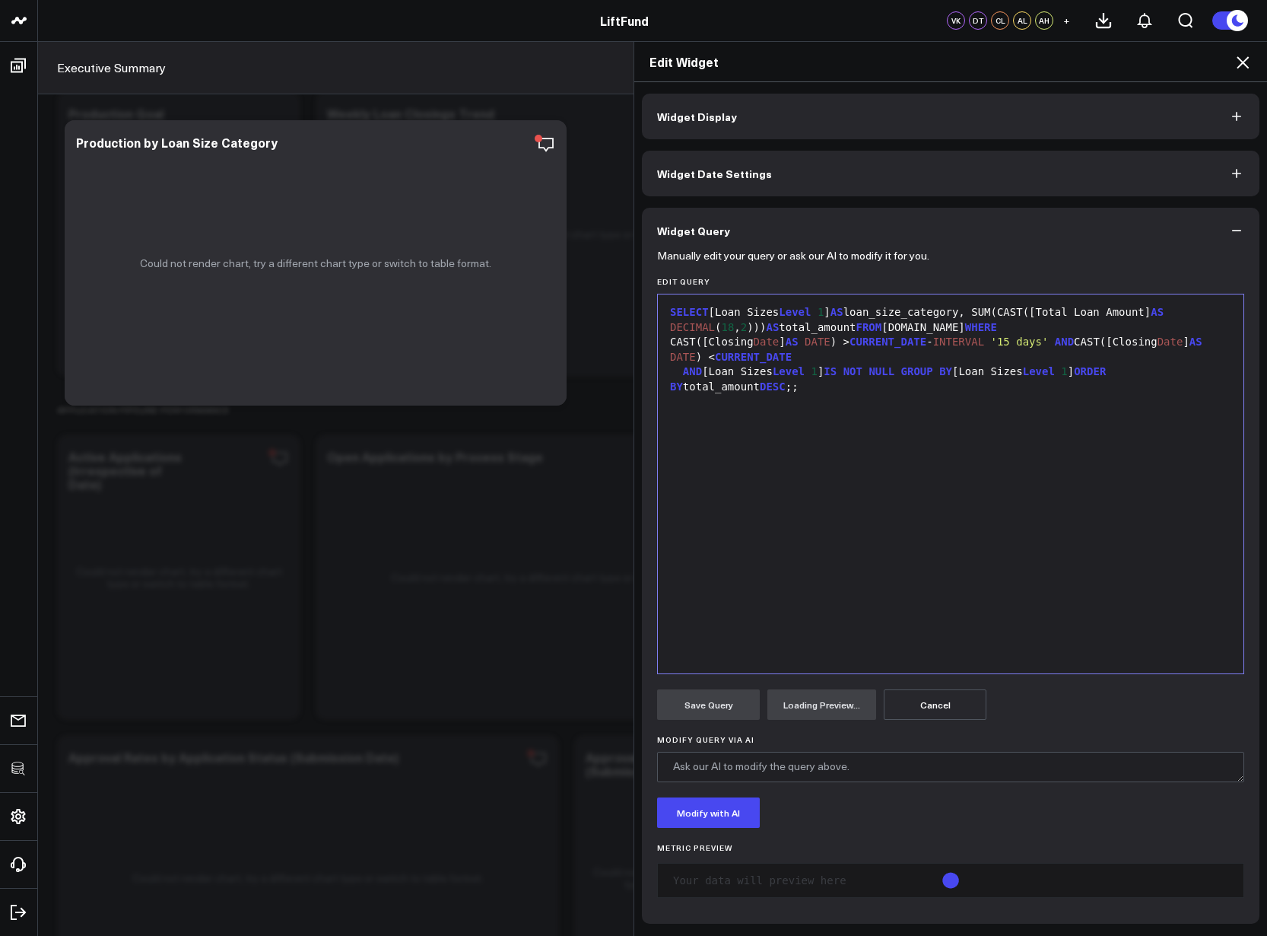
scroll to position [0, 0]
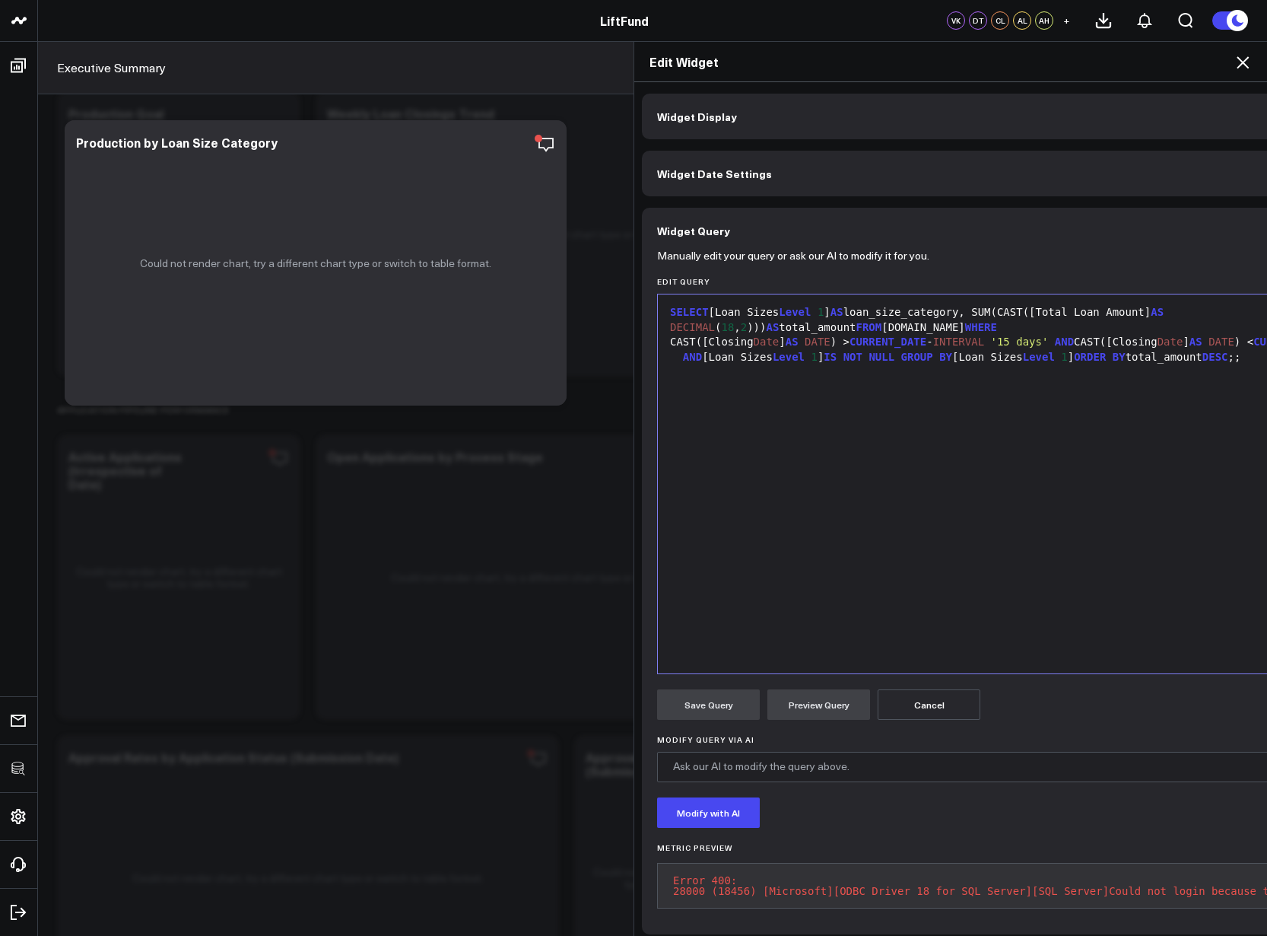
click at [1018, 452] on div "SELECT [Loan Sizes Level 1 ] AS loan_size_category, SUM(CAST([Total Loan Amount…" at bounding box center [1052, 484] width 772 height 364
click at [802, 695] on button "Preview Query" at bounding box center [818, 704] width 103 height 30
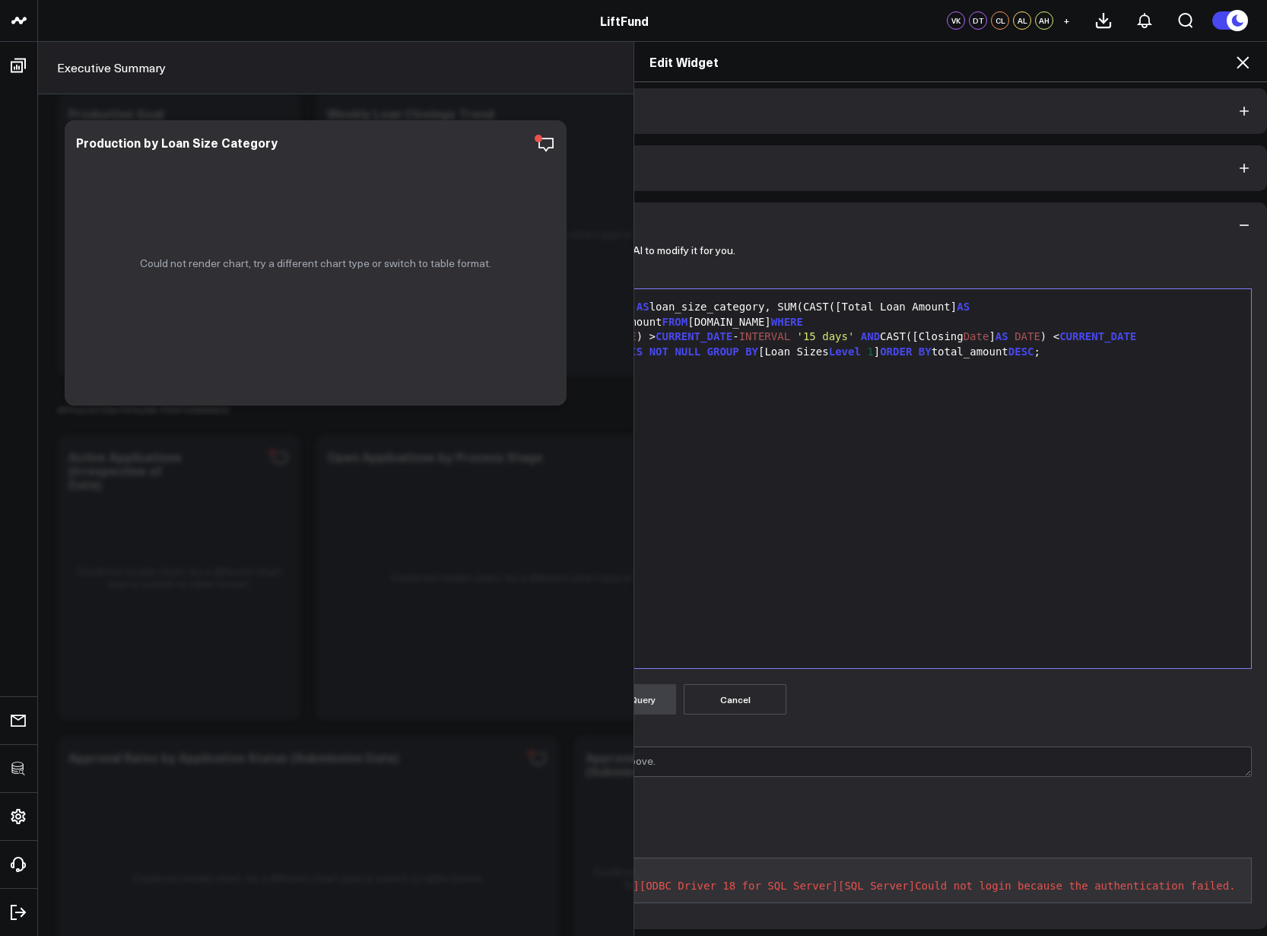
scroll to position [5, 0]
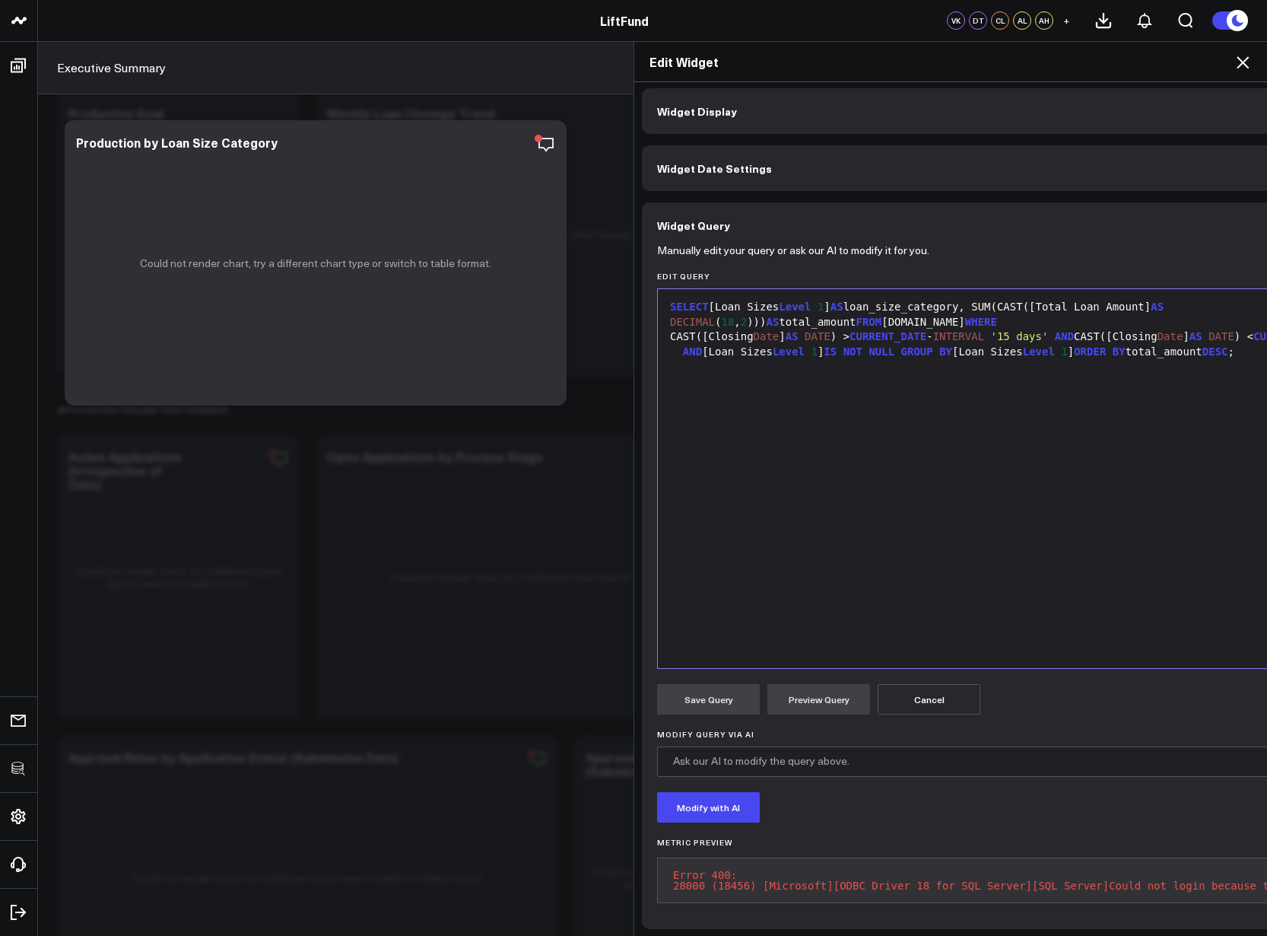
click at [792, 408] on div "SELECT [Loan Sizes Level 1 ] AS loan_size_category, SUM(CAST([Total Loan Amount…" at bounding box center [1052, 479] width 772 height 364
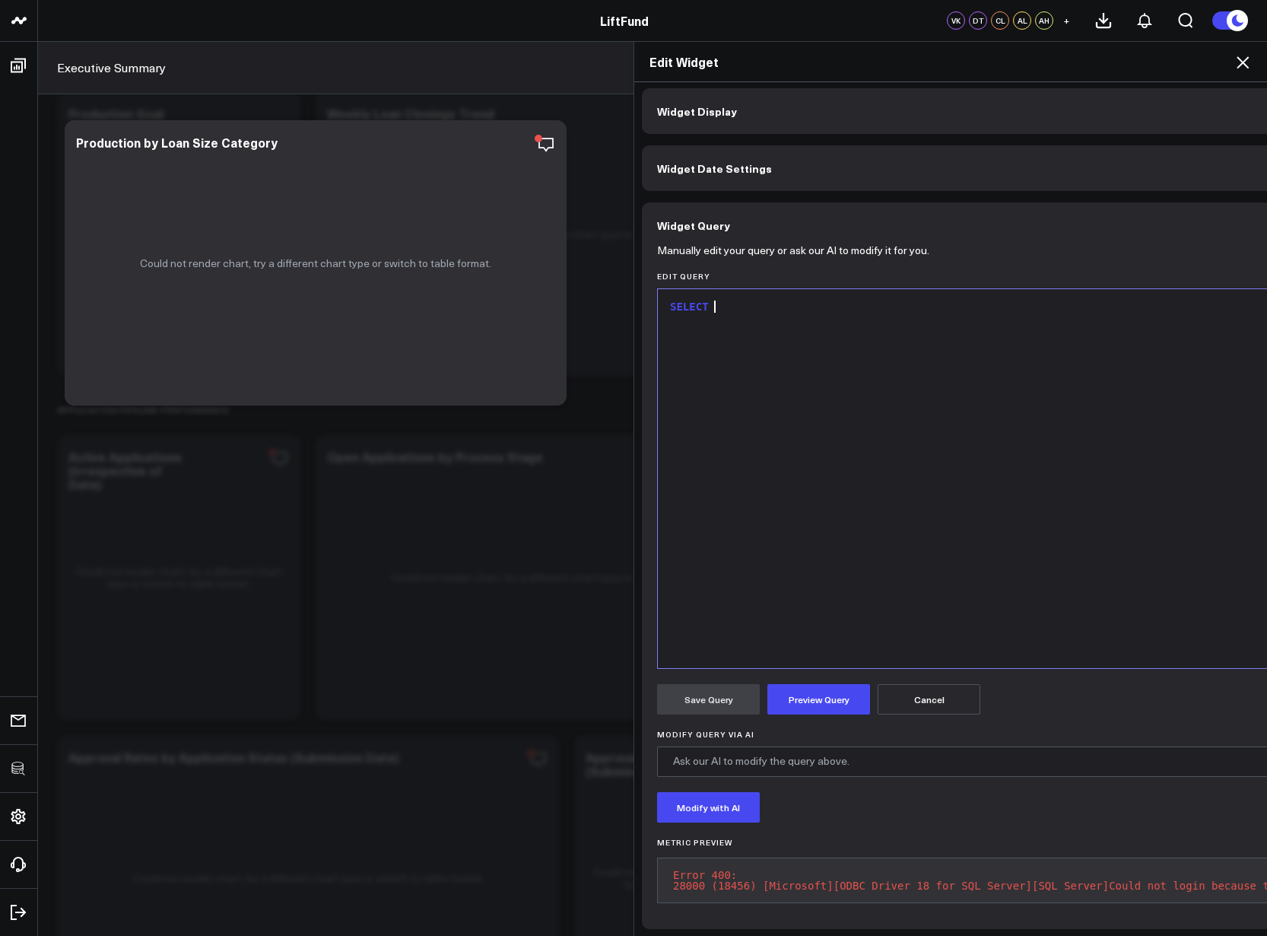
click at [786, 483] on div "SELECT" at bounding box center [1052, 479] width 772 height 364
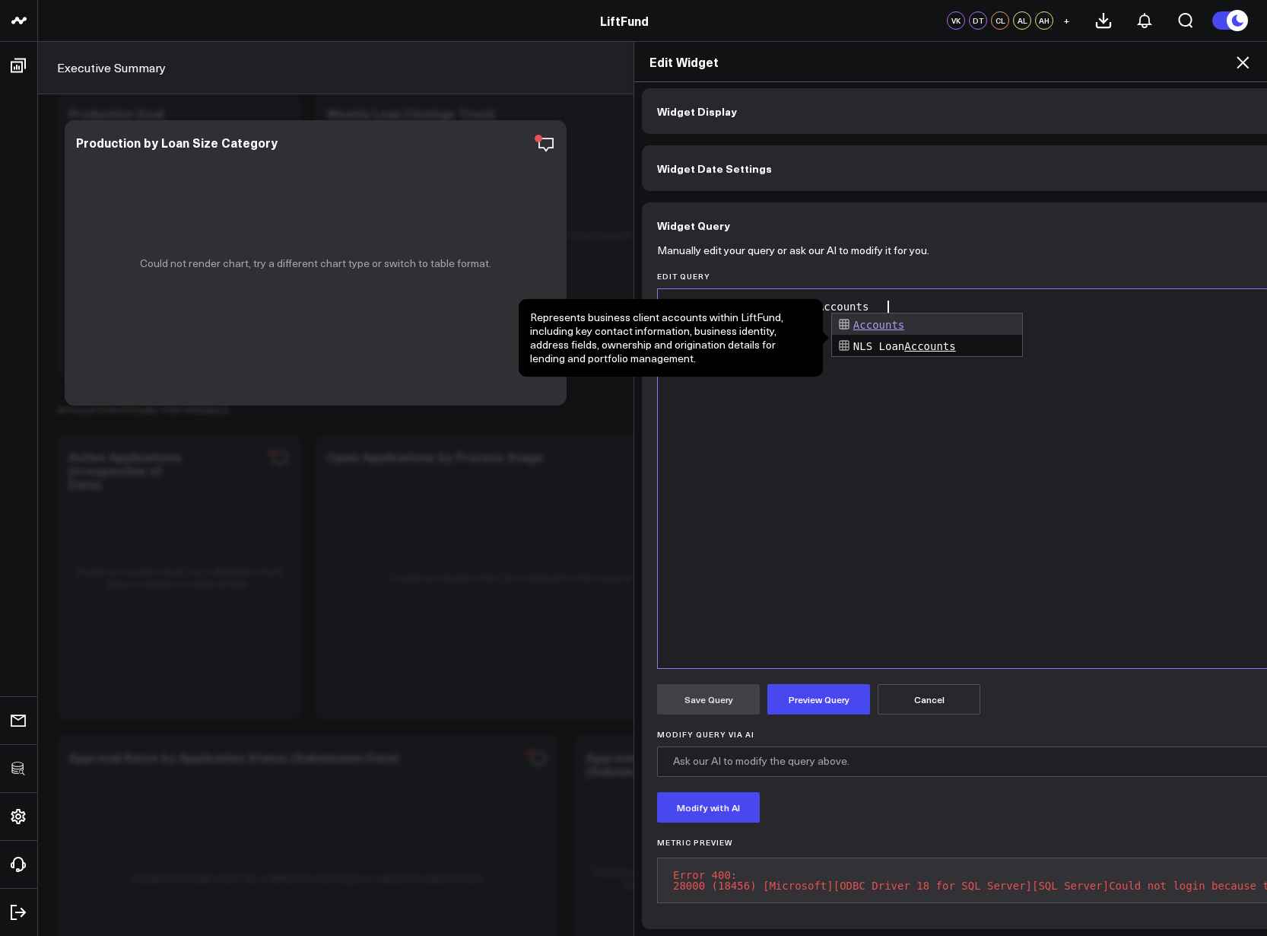
click at [873, 474] on div "SELECT TOP 100 * FROM dbo.Accounts" at bounding box center [1052, 479] width 772 height 364
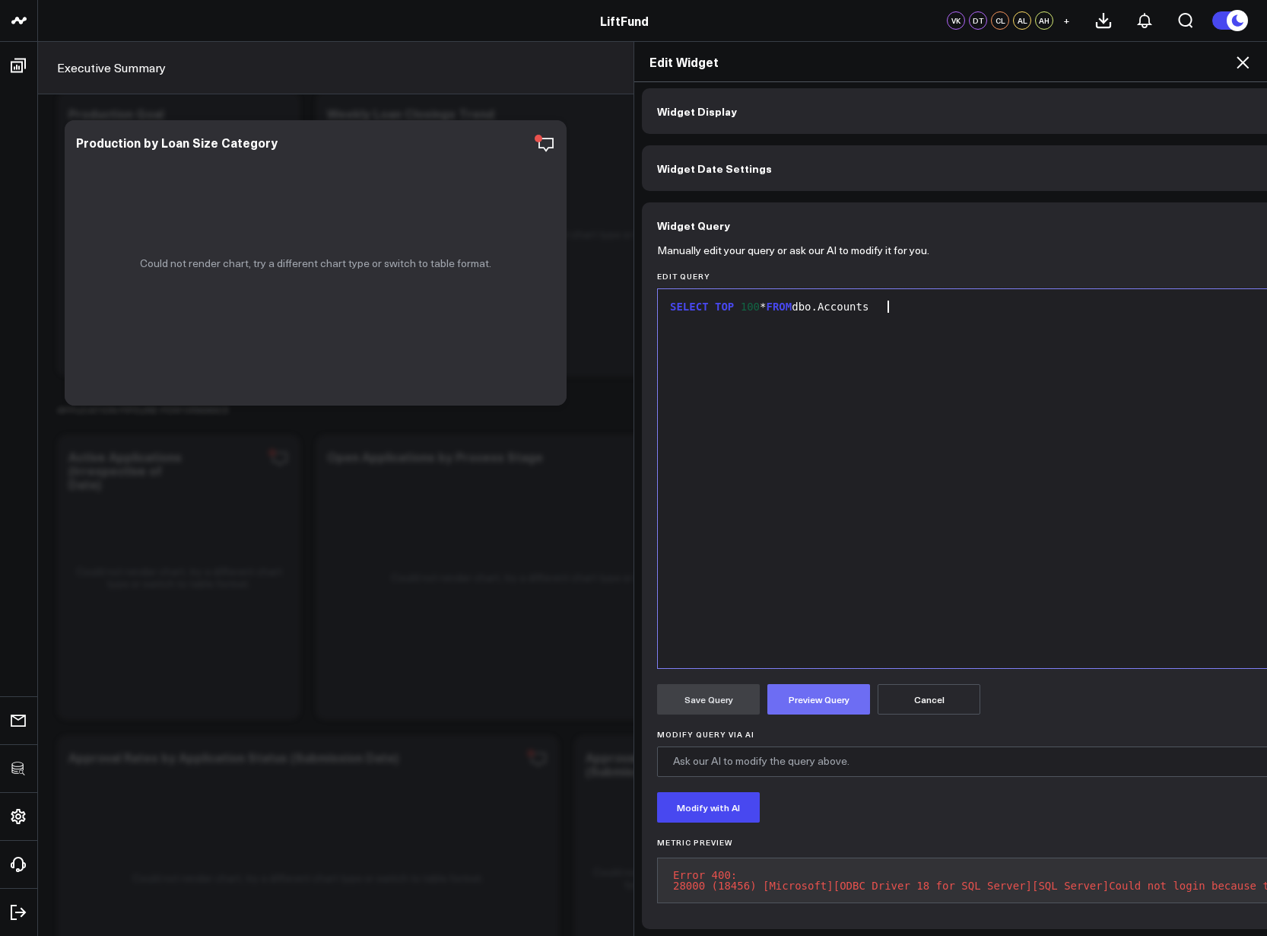
click at [815, 685] on button "Preview Query" at bounding box center [818, 699] width 103 height 30
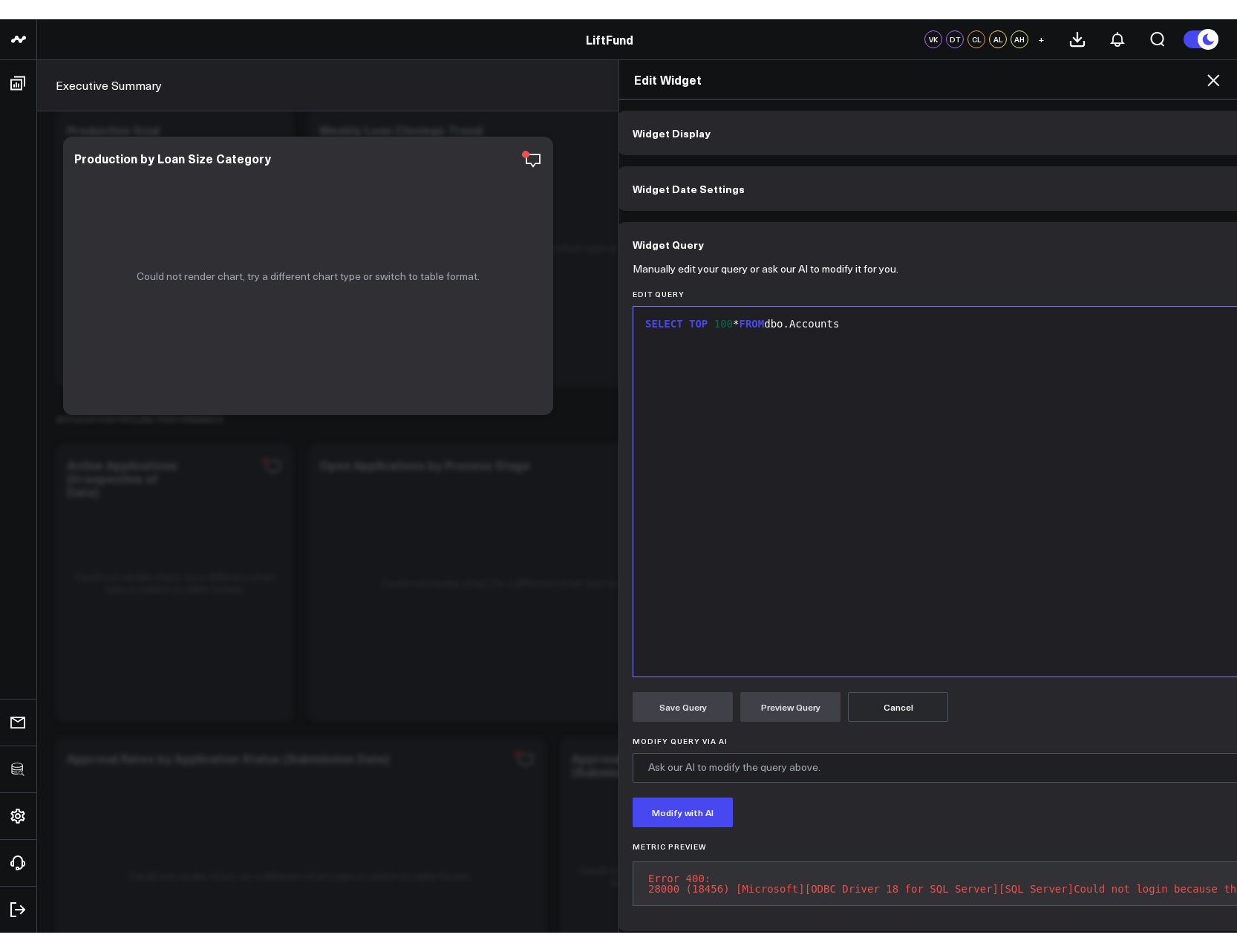
scroll to position [0, 0]
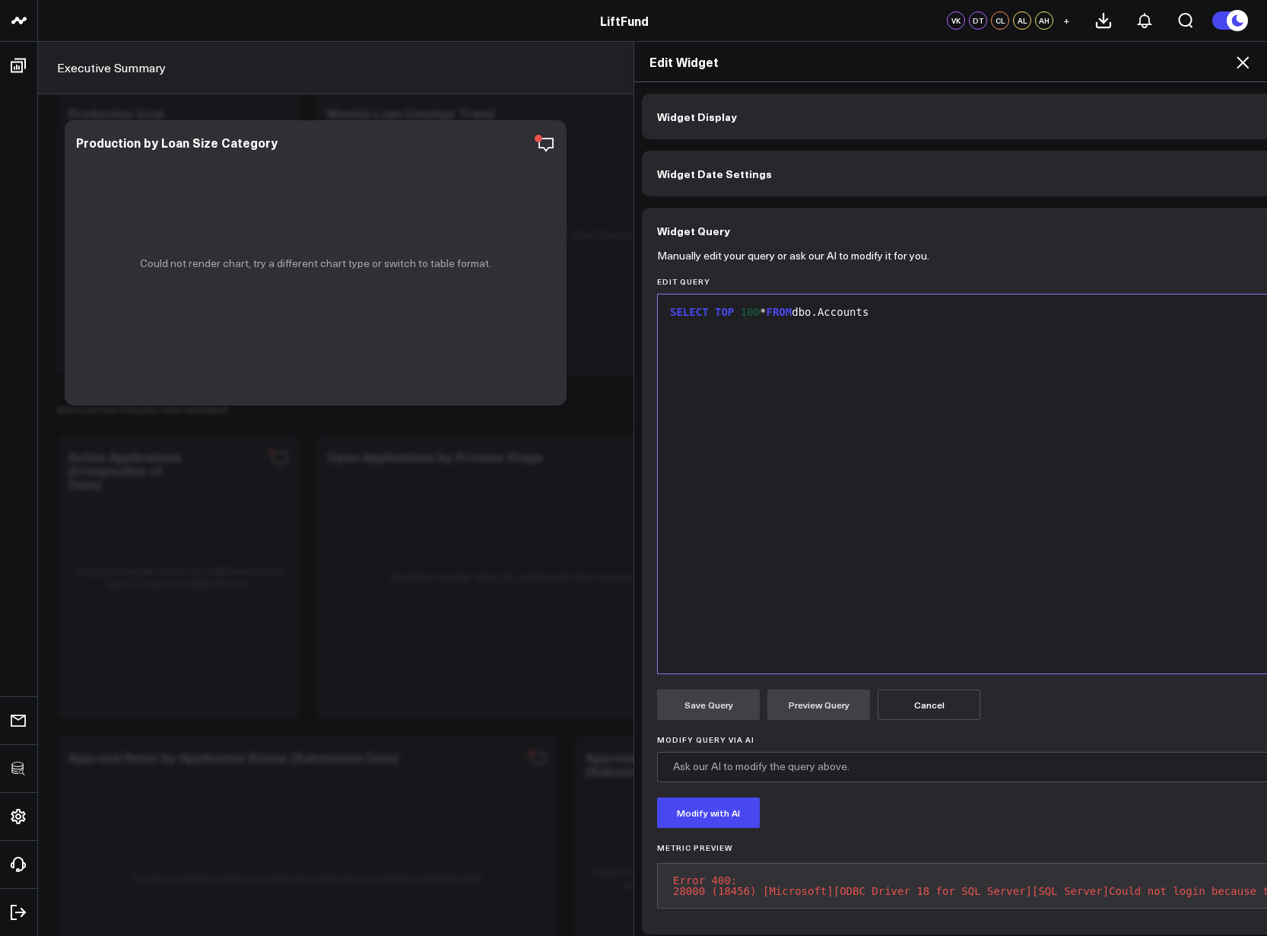
click at [869, 486] on div "SELECT TOP 100 * FROM dbo.Accounts" at bounding box center [1052, 484] width 772 height 364
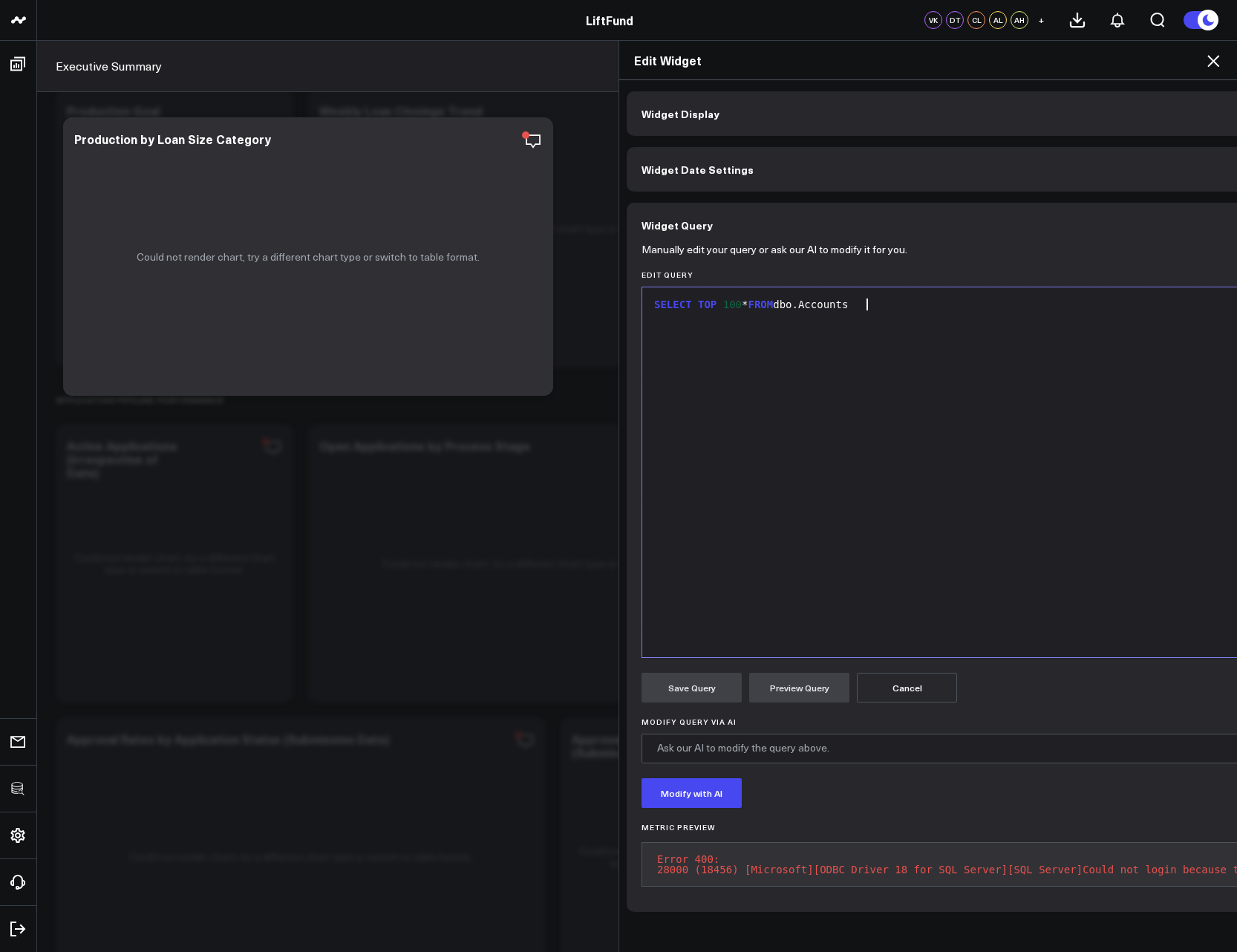
click at [846, 569] on div "SELECT TOP 100 * FROM dbo.Accounts" at bounding box center [1027, 473] width 754 height 355
click at [790, 689] on button "Preview Query" at bounding box center [799, 687] width 101 height 29
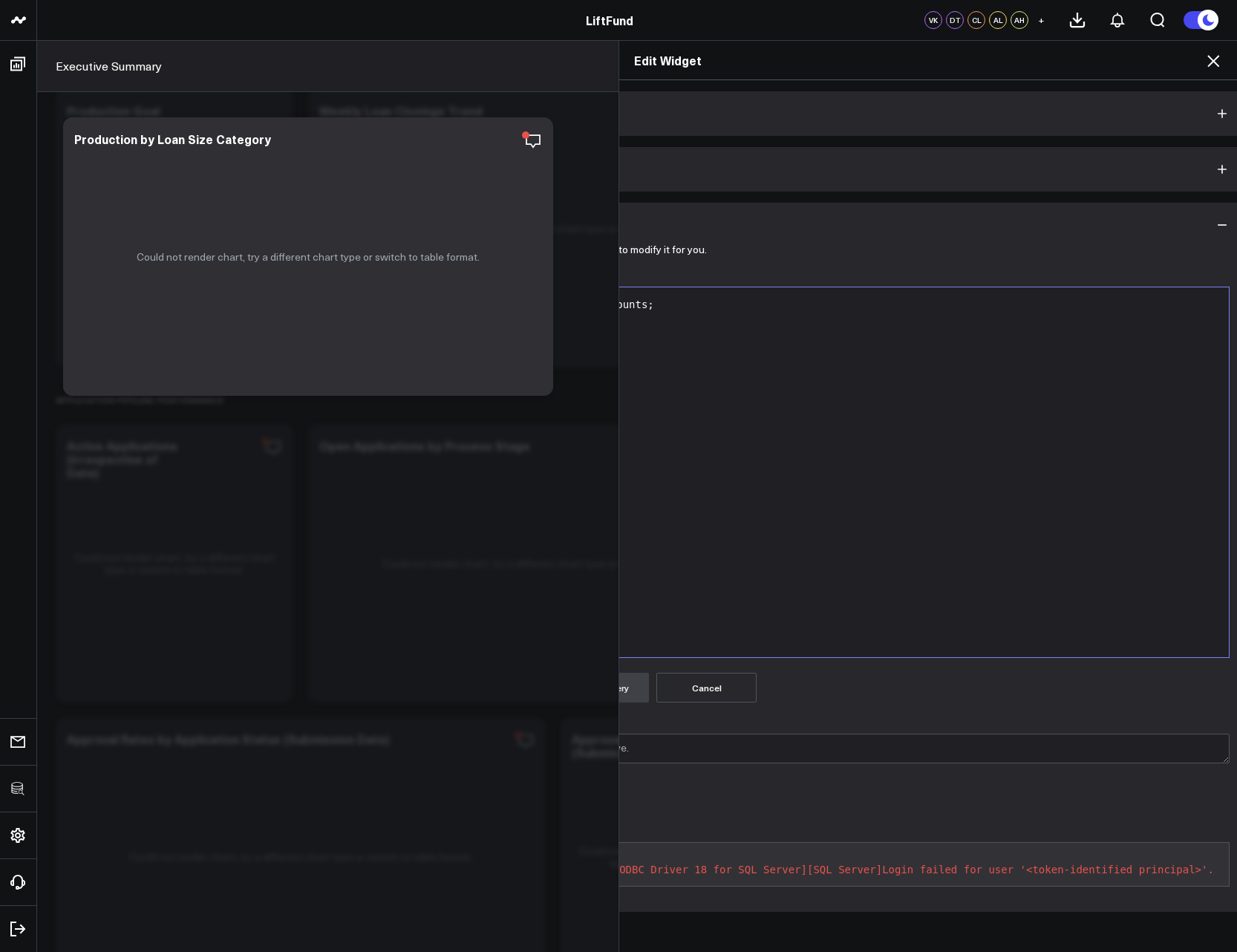
scroll to position [0, 202]
click at [1040, 871] on pre "Error 400: 28000 (18456) [Microsoft][ODBC Driver 18 for SQL Server][SQL Server]…" at bounding box center [834, 865] width 789 height 45
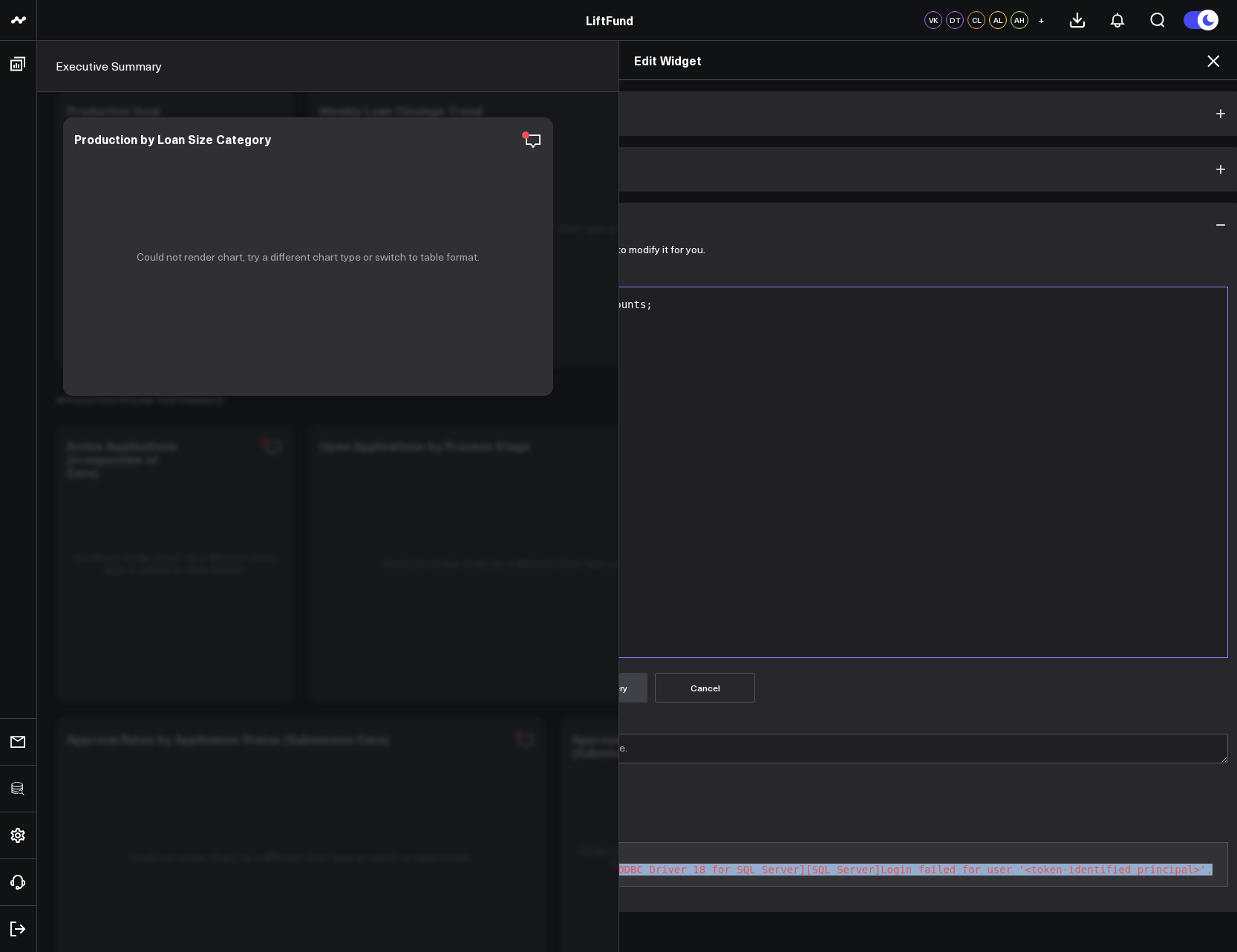
click at [1040, 871] on pre "Error 400: 28000 (18456) [Microsoft][ODBC Driver 18 for SQL Server][SQL Server]…" at bounding box center [834, 865] width 789 height 45
copy pre "28000 (18456) [Microsoft][ODBC Driver 18 for SQL Server][SQL Server]Login faile…"
click at [935, 867] on pre "Error 400: 28000 (18456) [Microsoft][ODBC Driver 18 for SQL Server][SQL Server]…" at bounding box center [834, 865] width 789 height 45
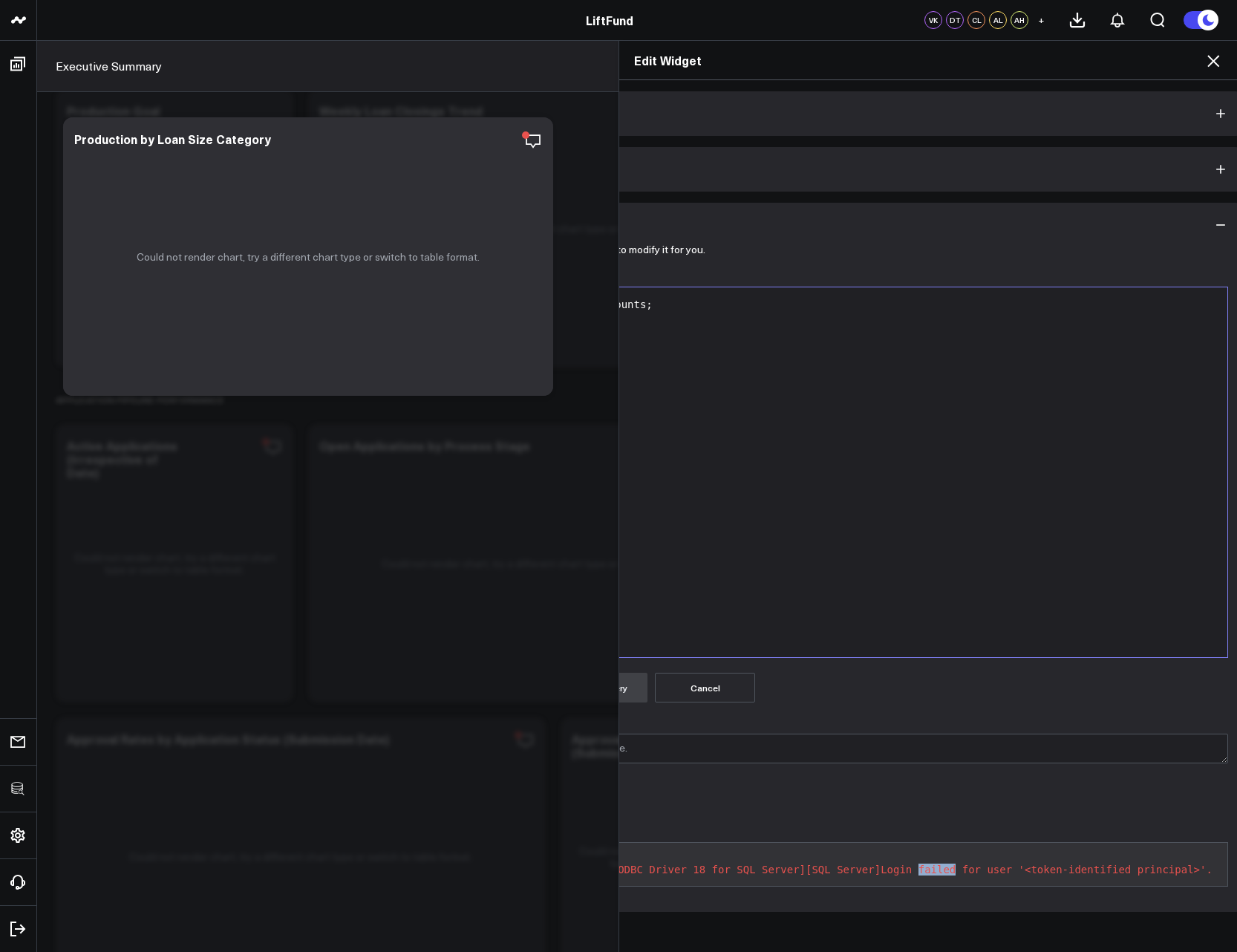
click at [935, 867] on pre "Error 400: 28000 (18456) [Microsoft][ODBC Driver 18 for SQL Server][SQL Server]…" at bounding box center [834, 865] width 789 height 45
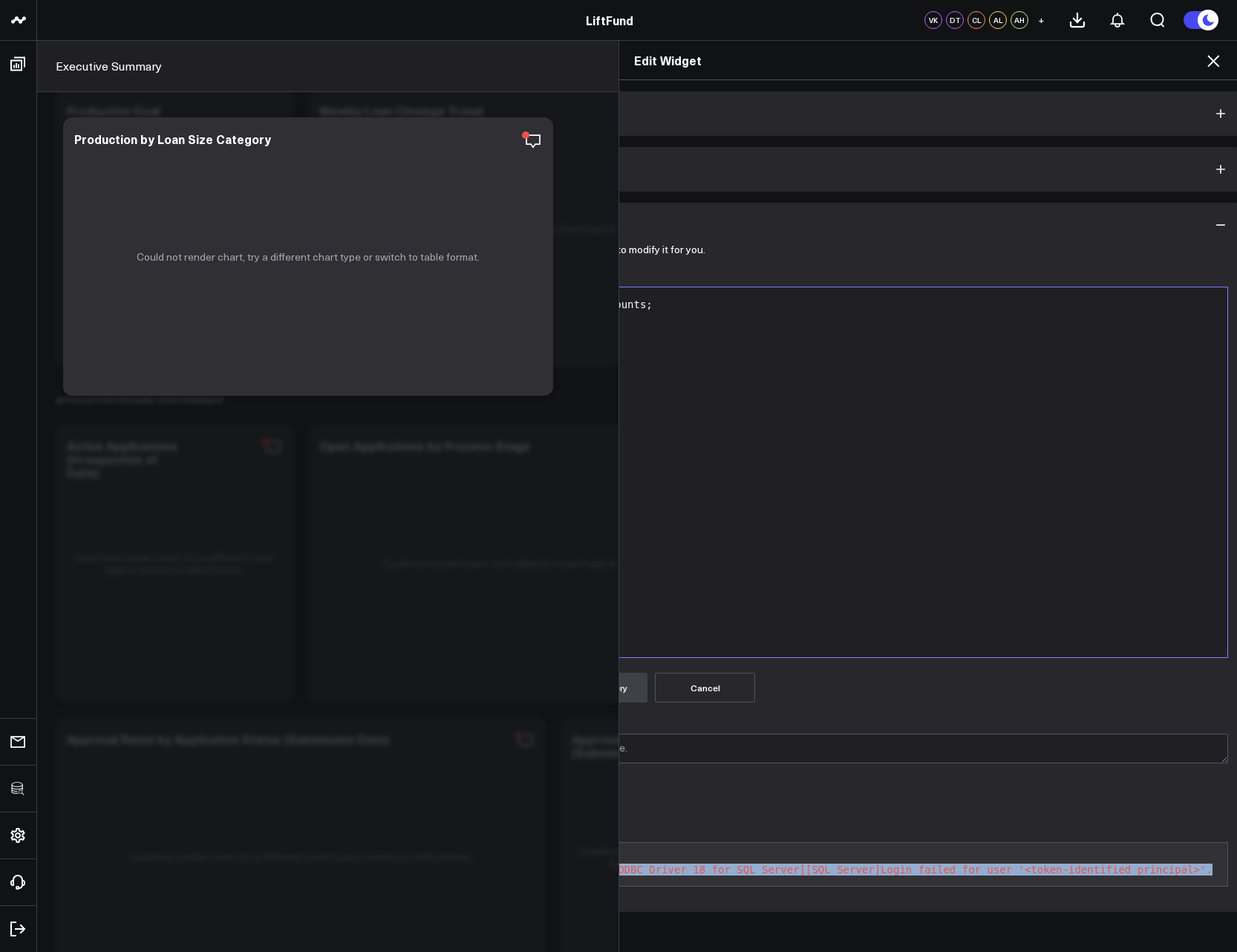
click at [935, 867] on pre "Error 400: 28000 (18456) [Microsoft][ODBC Driver 18 for SQL Server][SQL Server]…" at bounding box center [834, 865] width 789 height 45
